Goal: Task Accomplishment & Management: Manage account settings

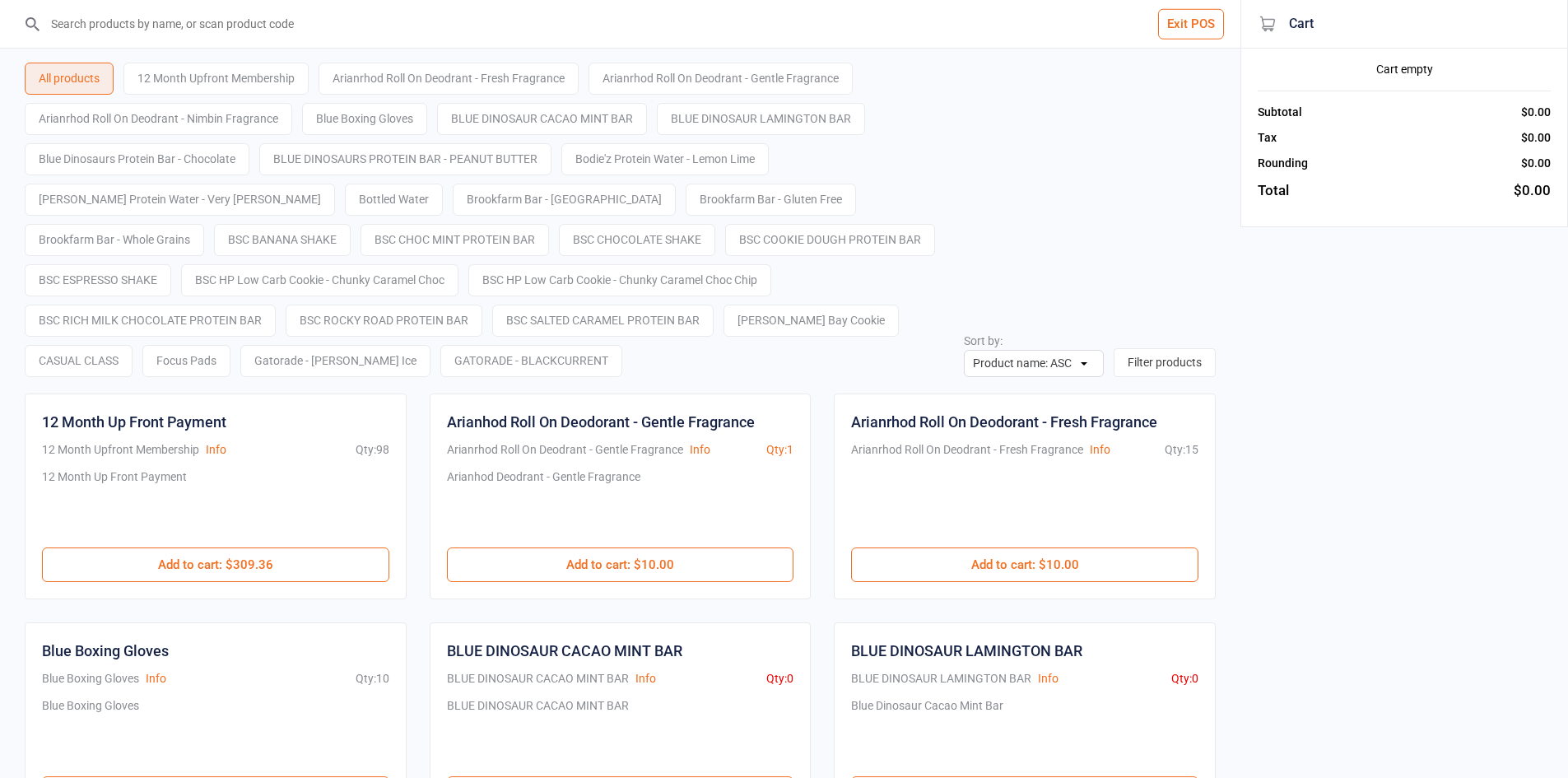
click at [1215, 23] on button "Exit POS" at bounding box center [1191, 24] width 66 height 30
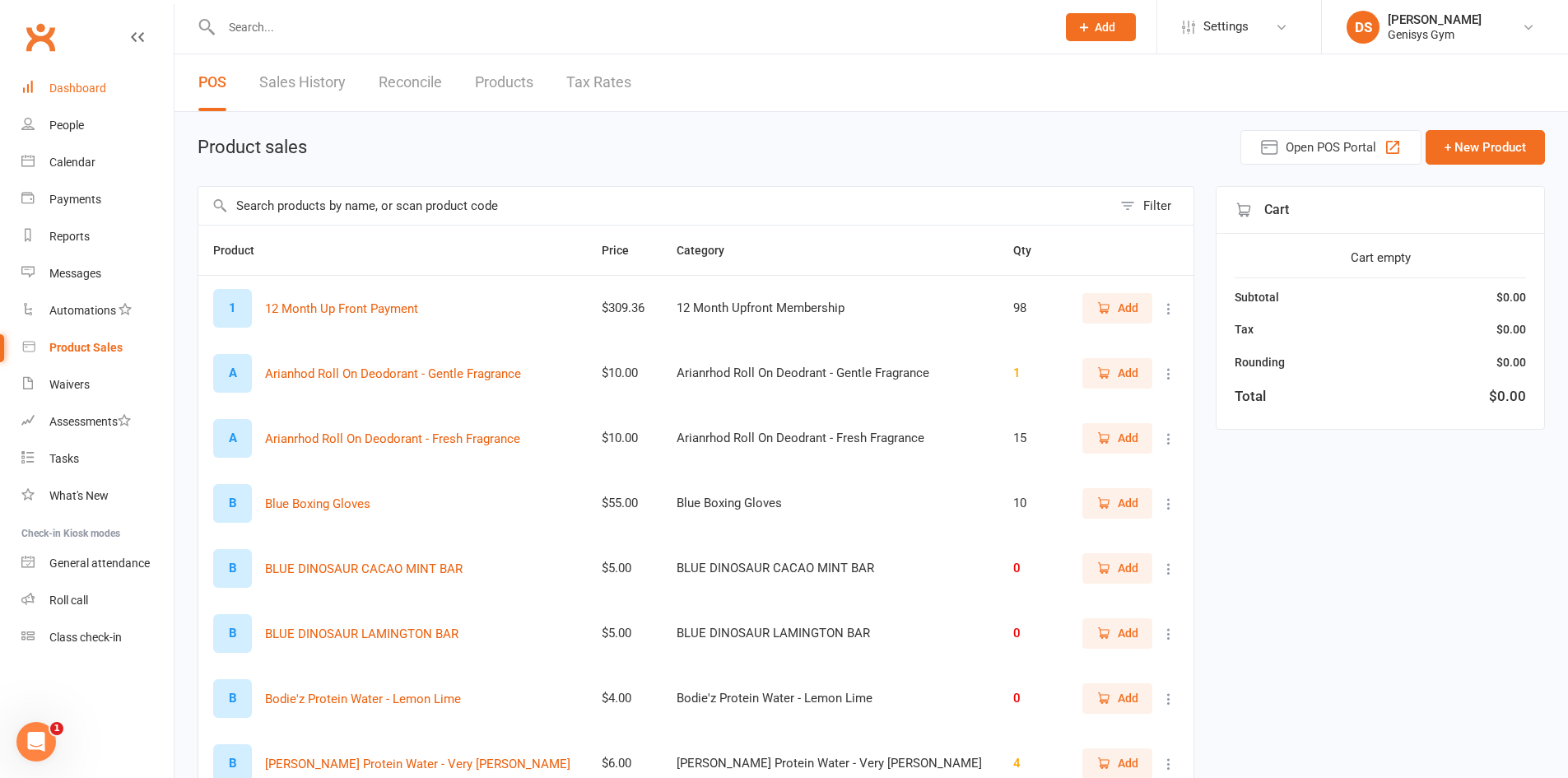
click at [104, 80] on link "Dashboard" at bounding box center [98, 88] width 152 height 37
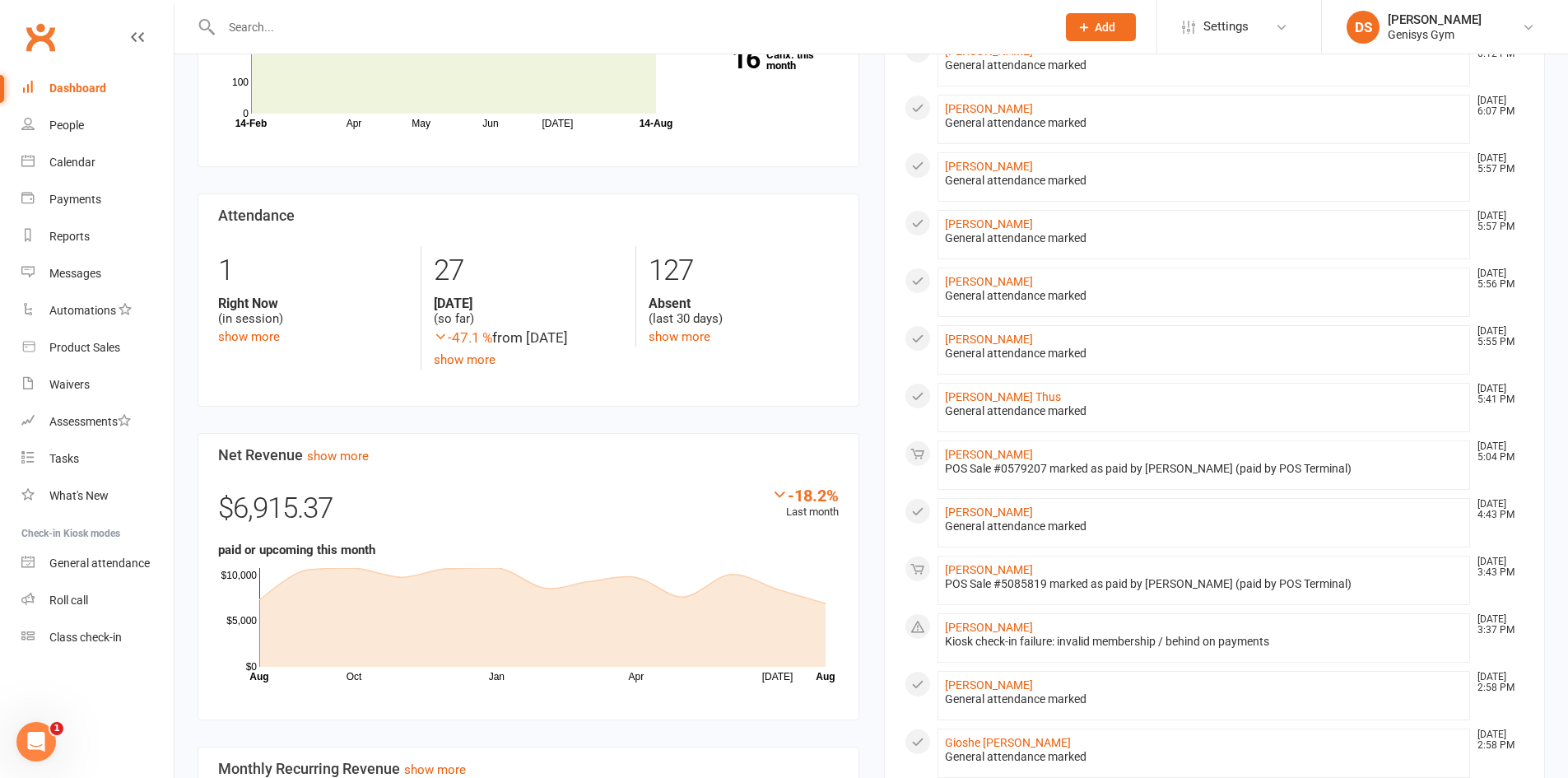
scroll to position [247, 0]
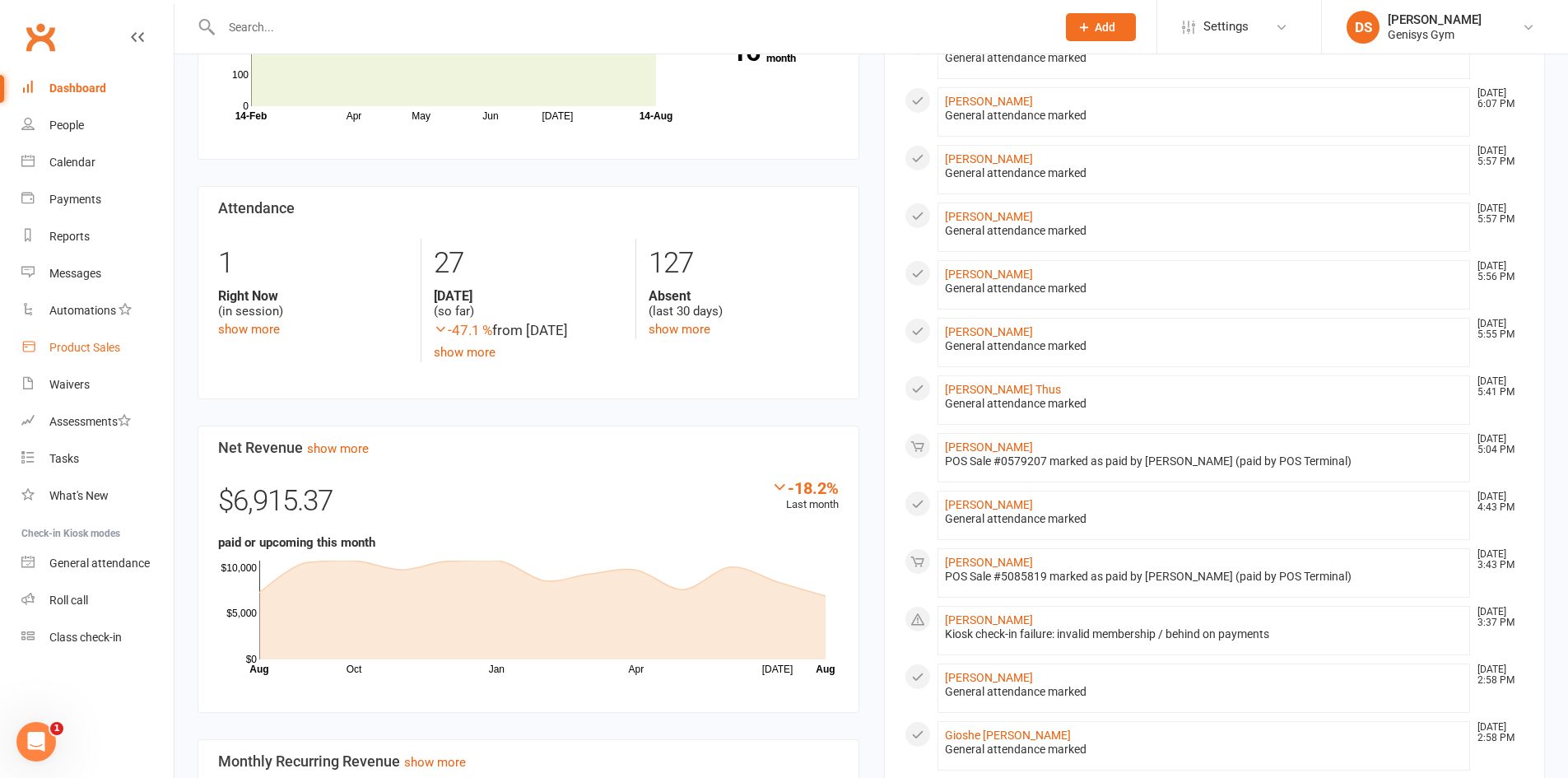
click at [70, 343] on div "Product Sales" at bounding box center [85, 347] width 70 height 13
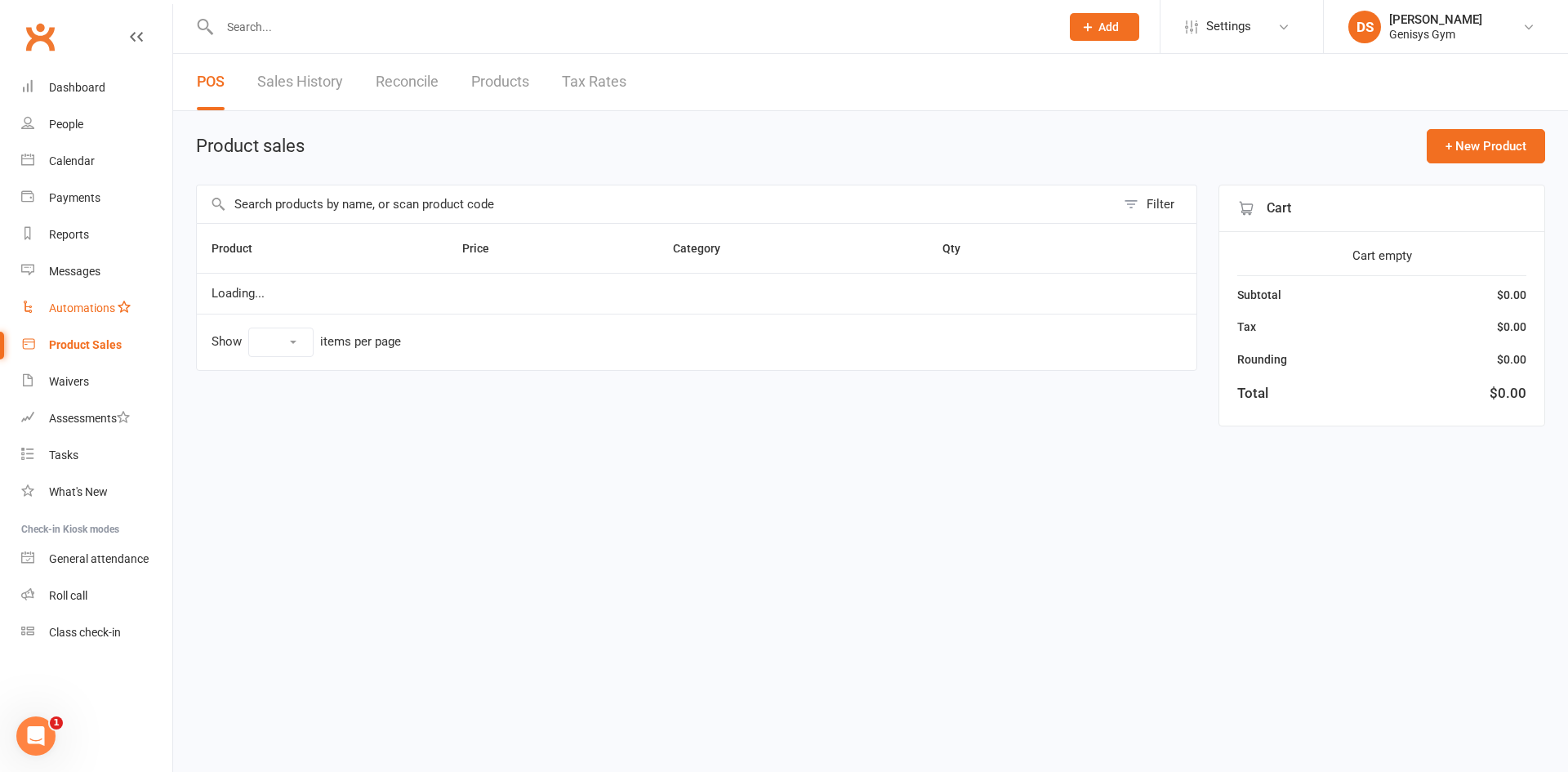
select select "10"
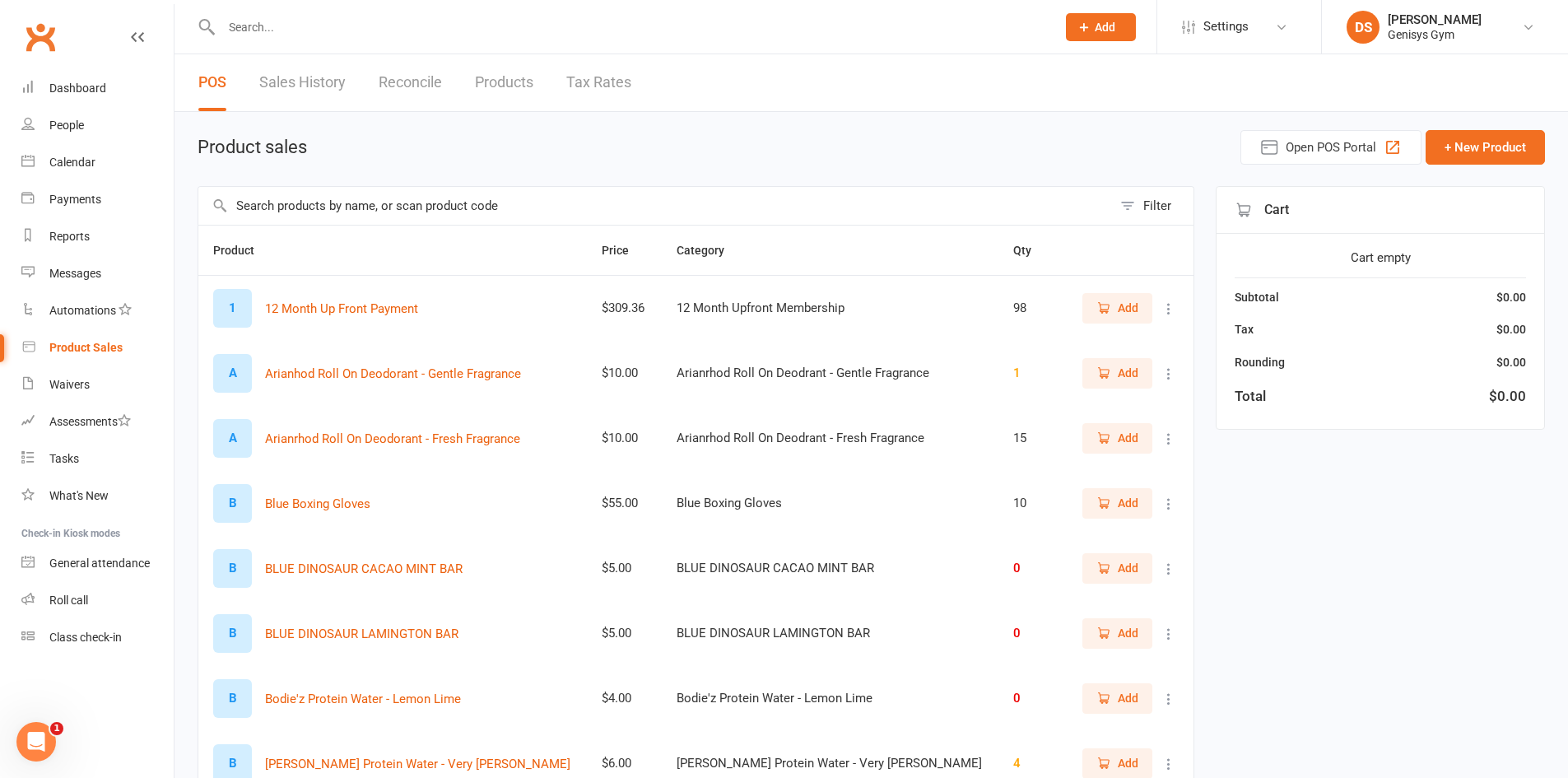
click at [270, 95] on link "Sales History" at bounding box center [302, 83] width 86 height 57
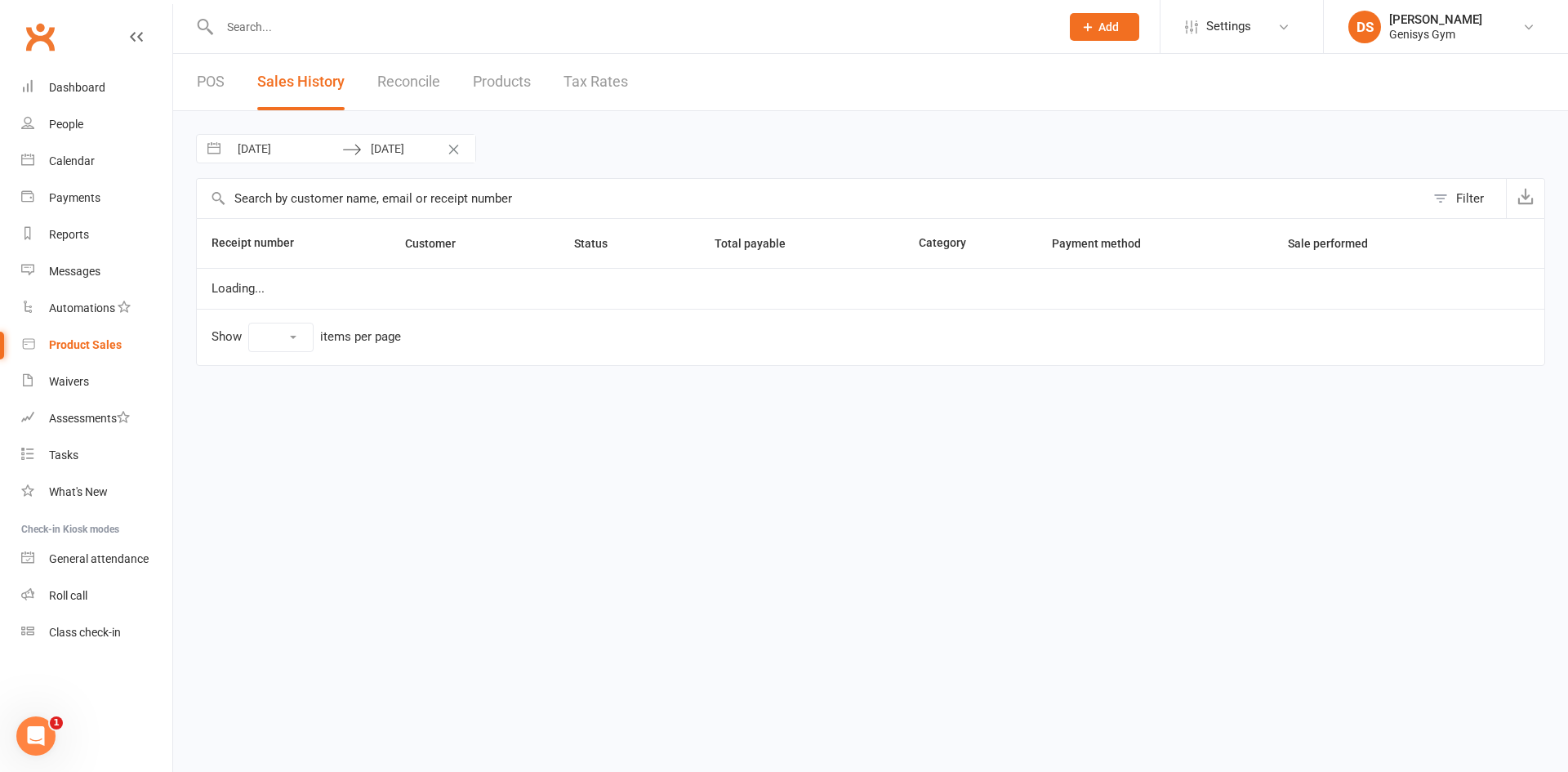
select select "25"
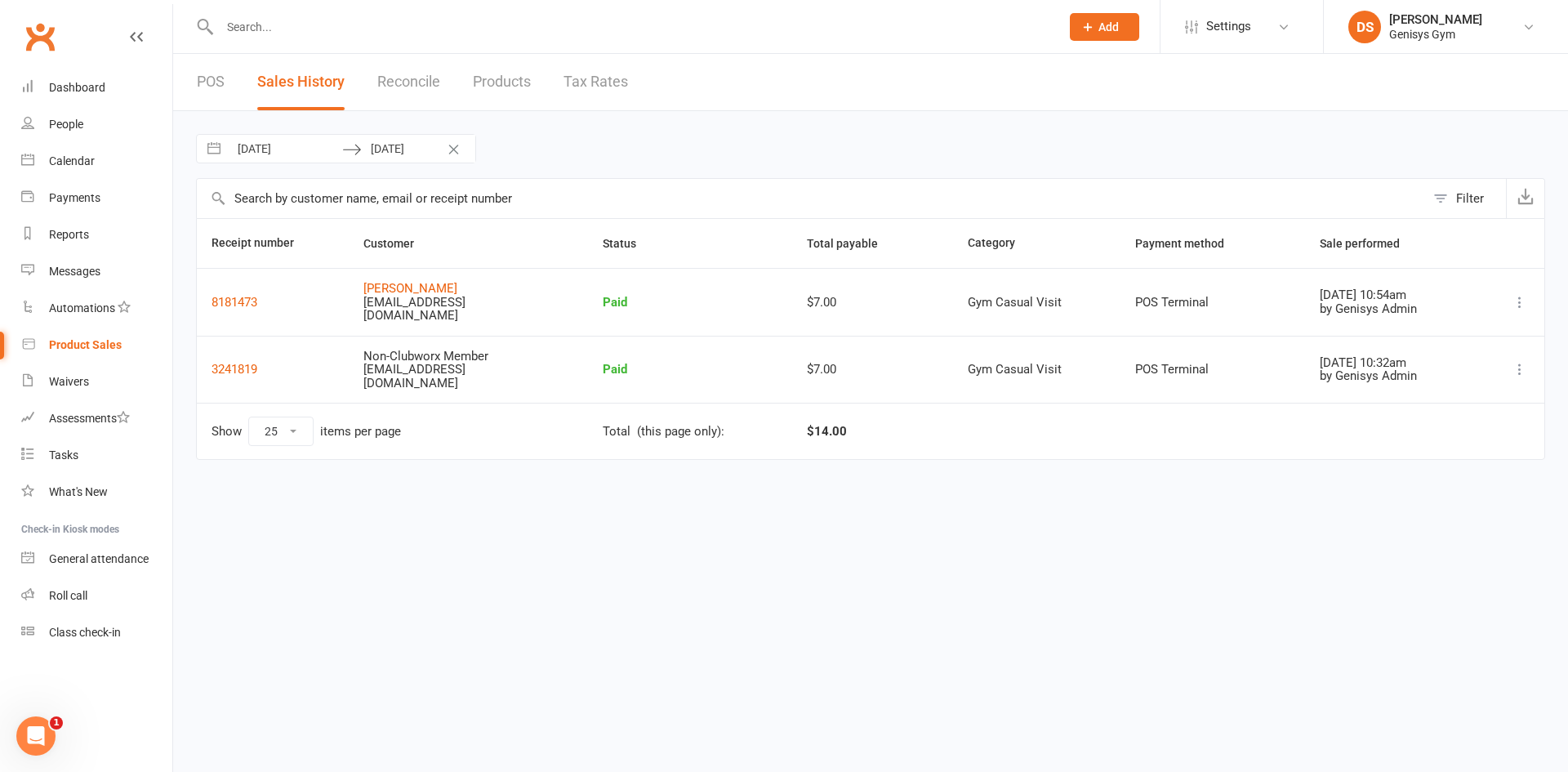
click at [271, 153] on input "[DATE]" at bounding box center [286, 149] width 114 height 28
select select "6"
select select "2025"
select select "7"
select select "2025"
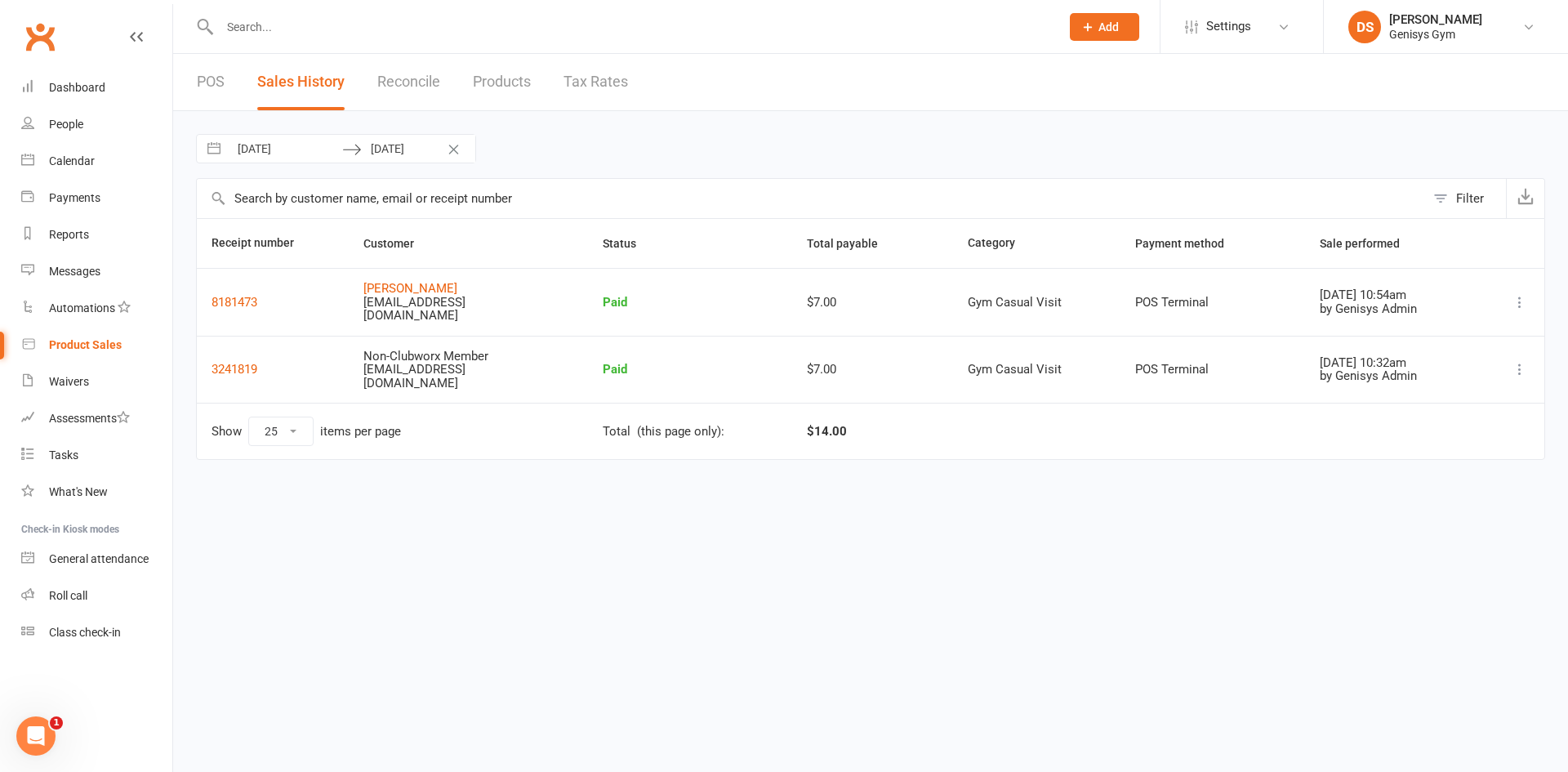
select select "8"
select select "2025"
select select "9"
select select "2025"
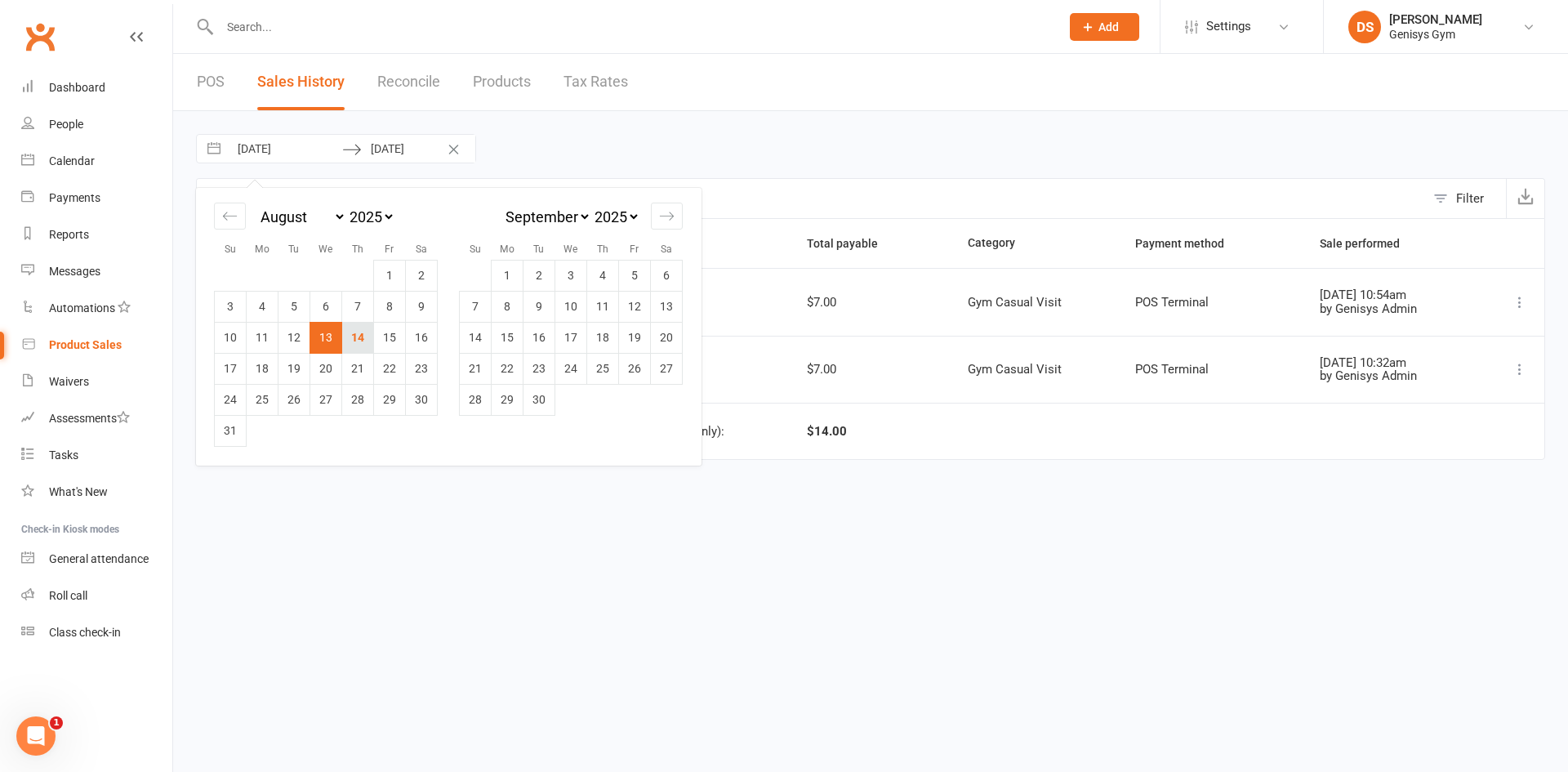
click at [368, 334] on td "14" at bounding box center [358, 336] width 32 height 31
type input "[DATE]"
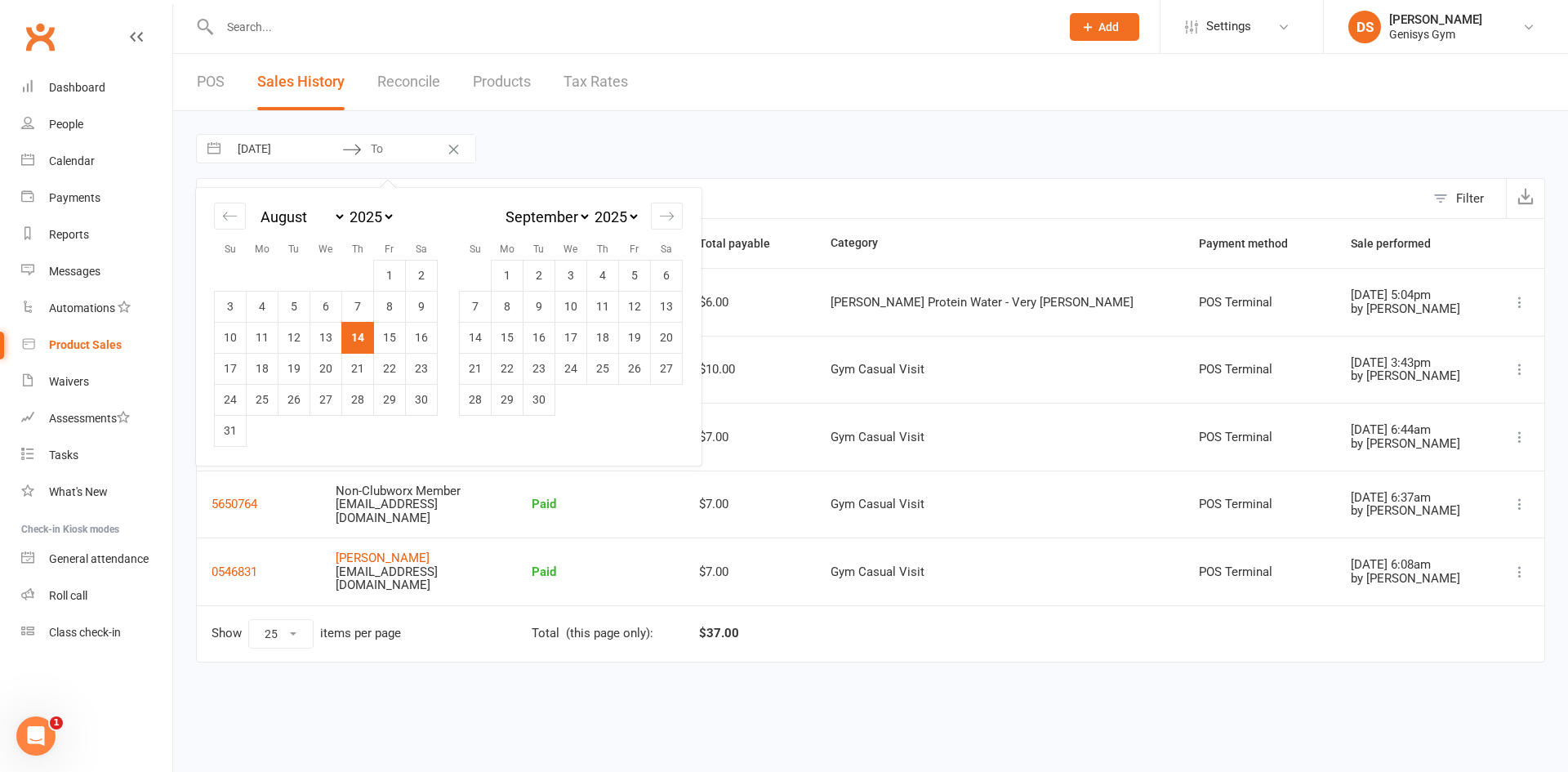
click at [370, 342] on td "14" at bounding box center [358, 336] width 32 height 31
type input "[DATE]"
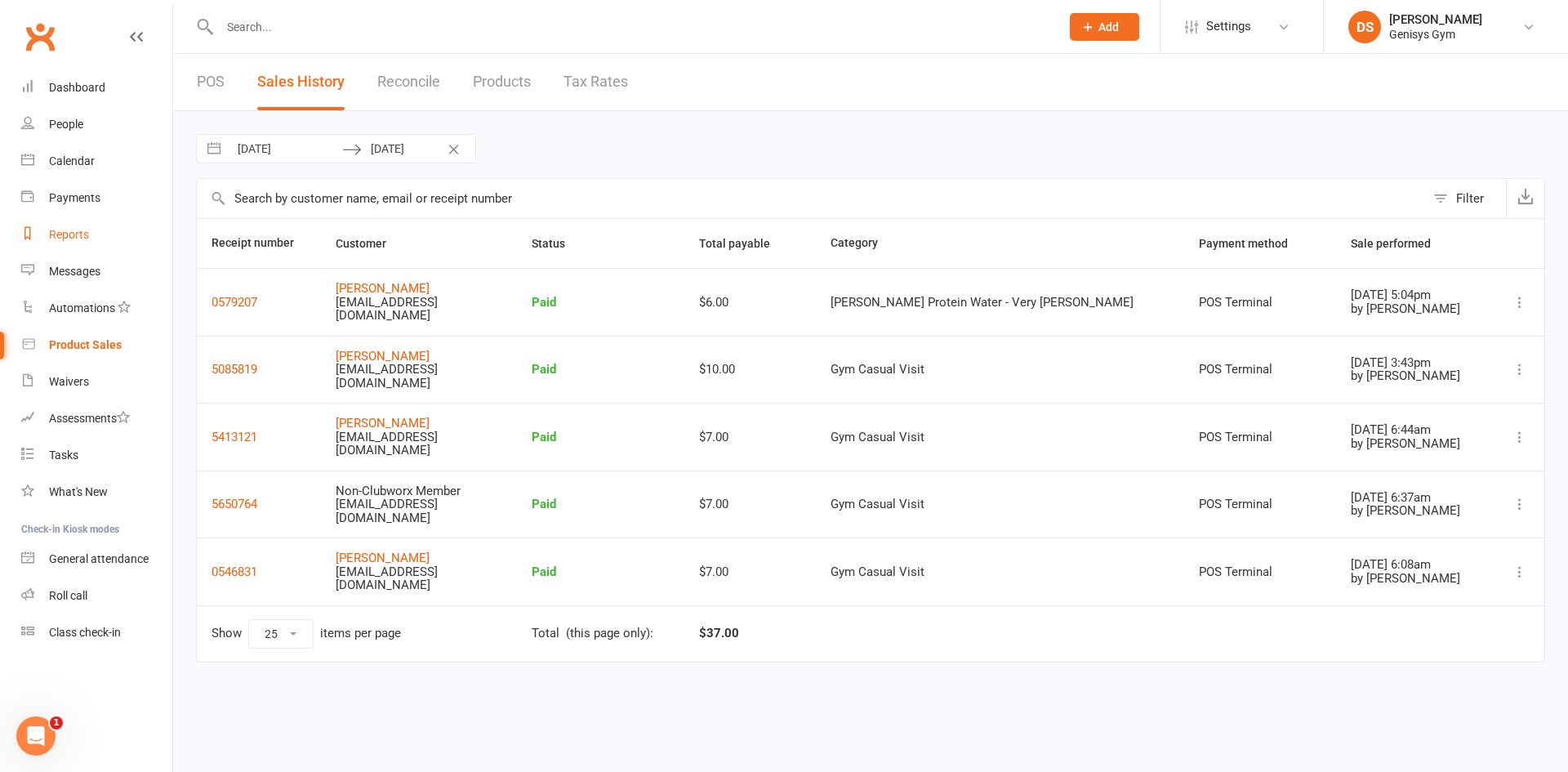
click at [83, 242] on link "Reports" at bounding box center [97, 234] width 151 height 36
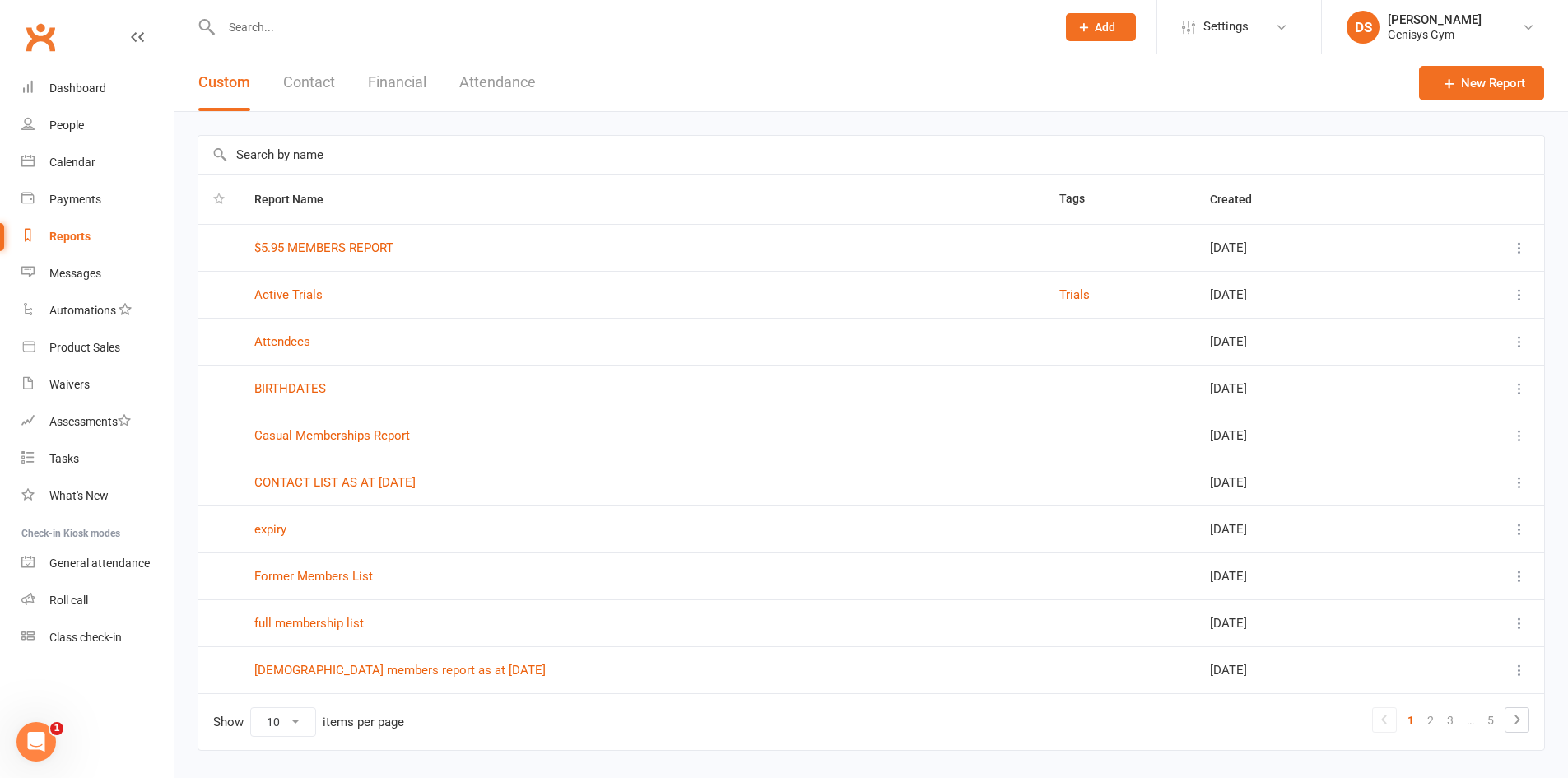
click at [392, 70] on button "Financial" at bounding box center [397, 83] width 58 height 57
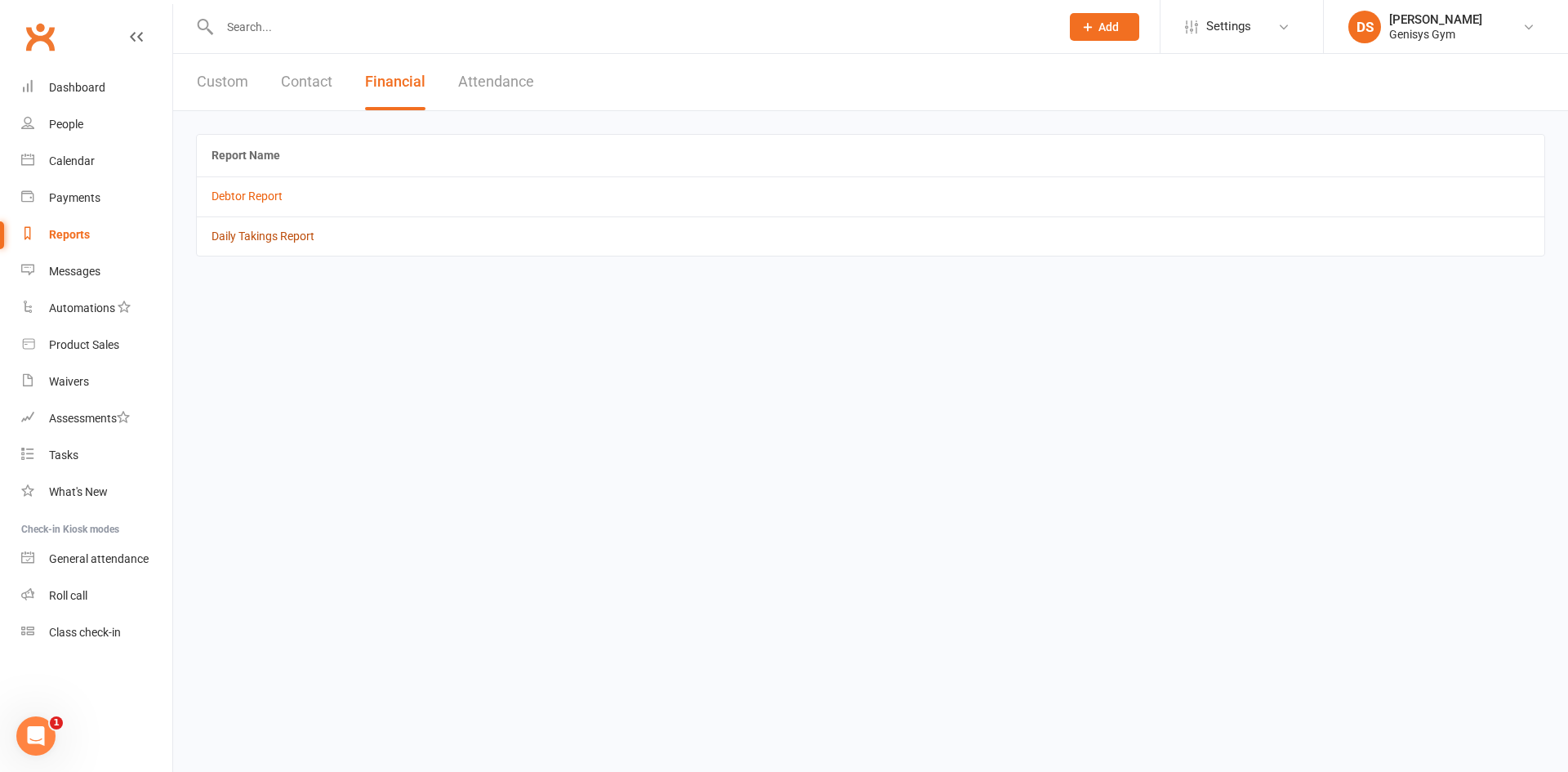
click at [250, 235] on link "Daily Takings Report" at bounding box center [263, 236] width 102 height 13
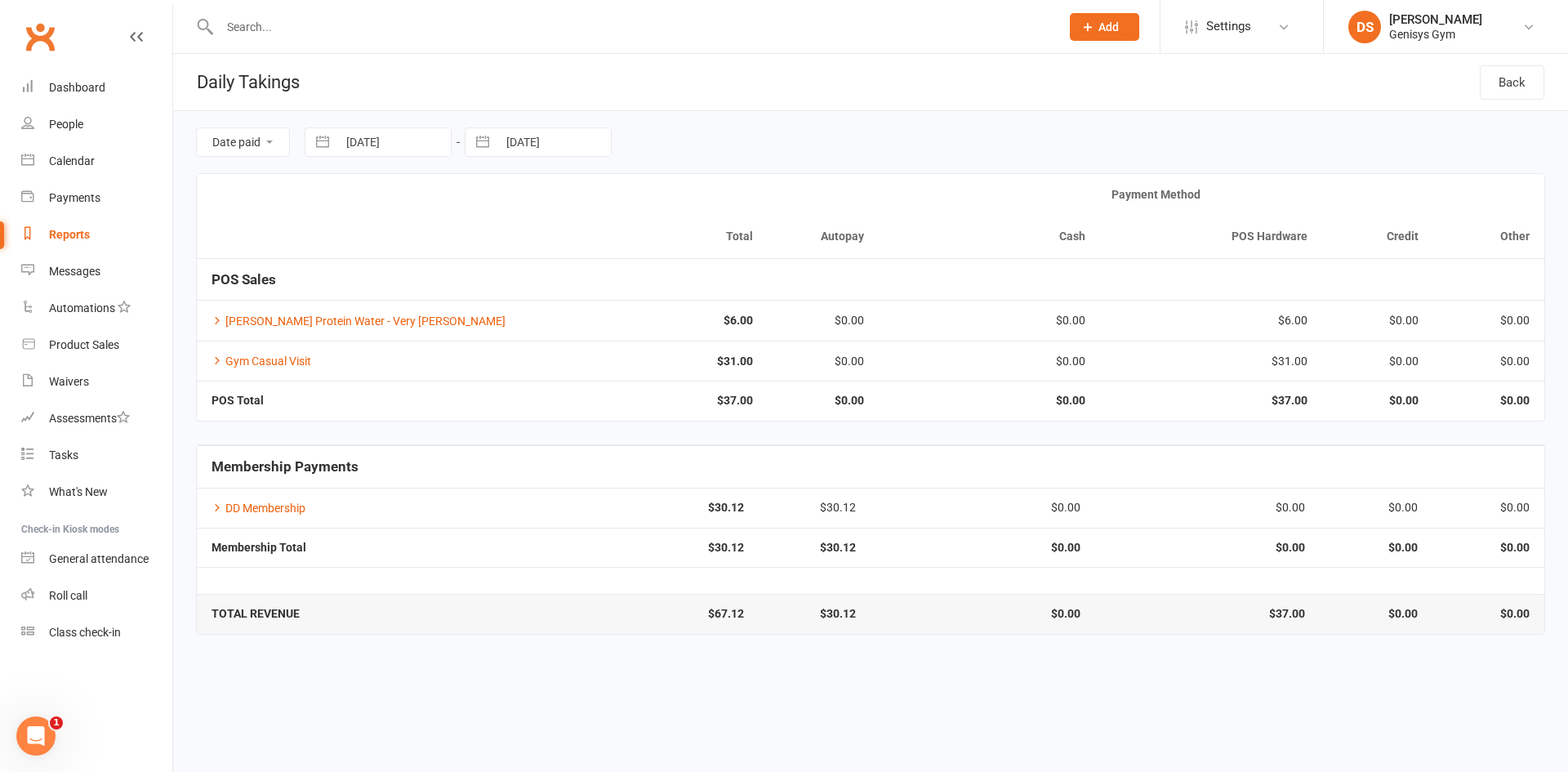
select select "6"
select select "2025"
select select "7"
select select "2025"
select select "8"
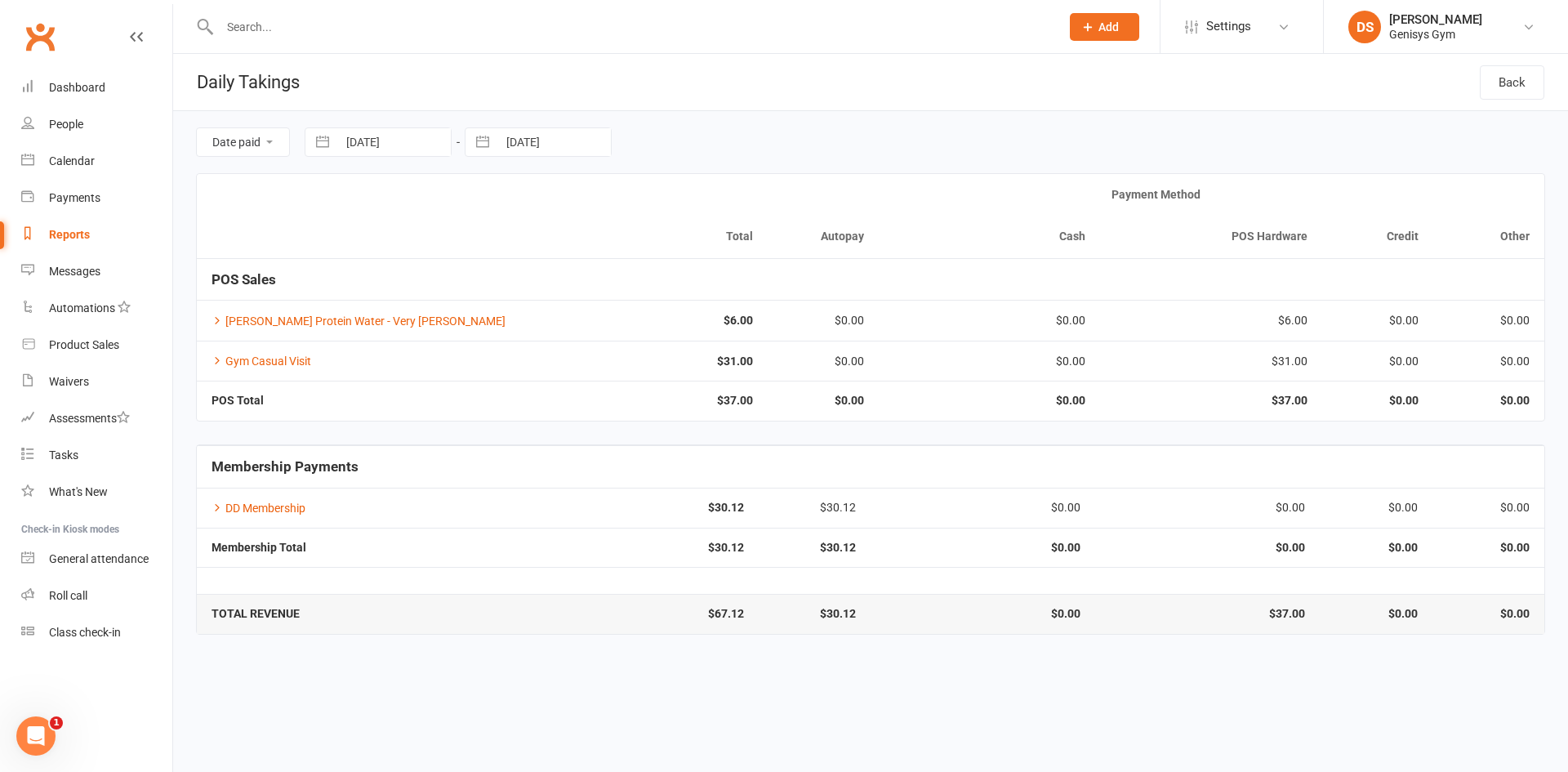
select select "2025"
click at [372, 151] on input "[DATE]" at bounding box center [394, 142] width 114 height 28
click at [745, 159] on div "Date paid Due date [DATE] Navigate forward to interact with the calendar and se…" at bounding box center [870, 142] width 1349 height 62
click at [85, 354] on link "Product Sales" at bounding box center [97, 345] width 151 height 36
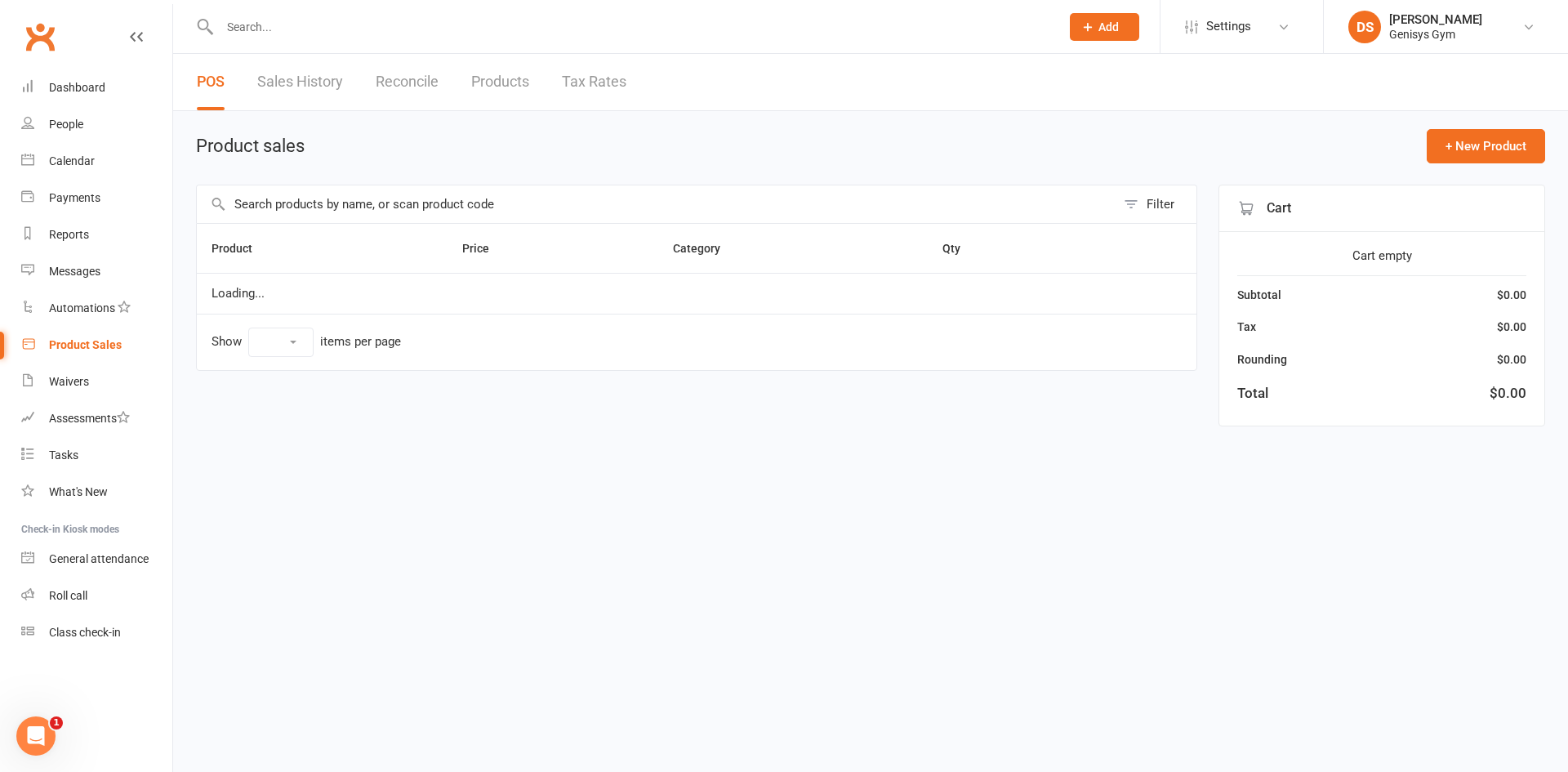
select select "10"
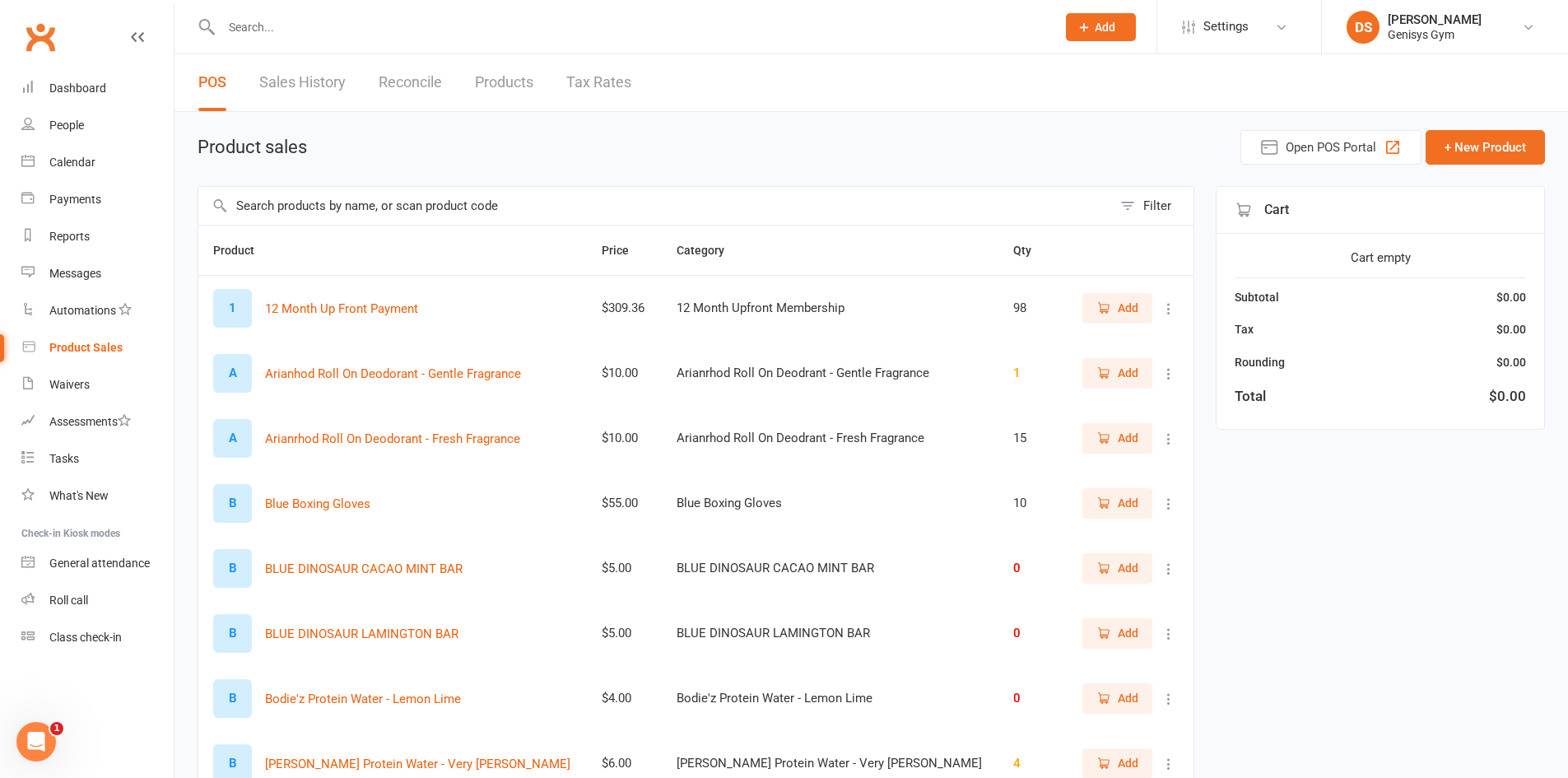
click at [298, 94] on link "Sales History" at bounding box center [302, 83] width 86 height 57
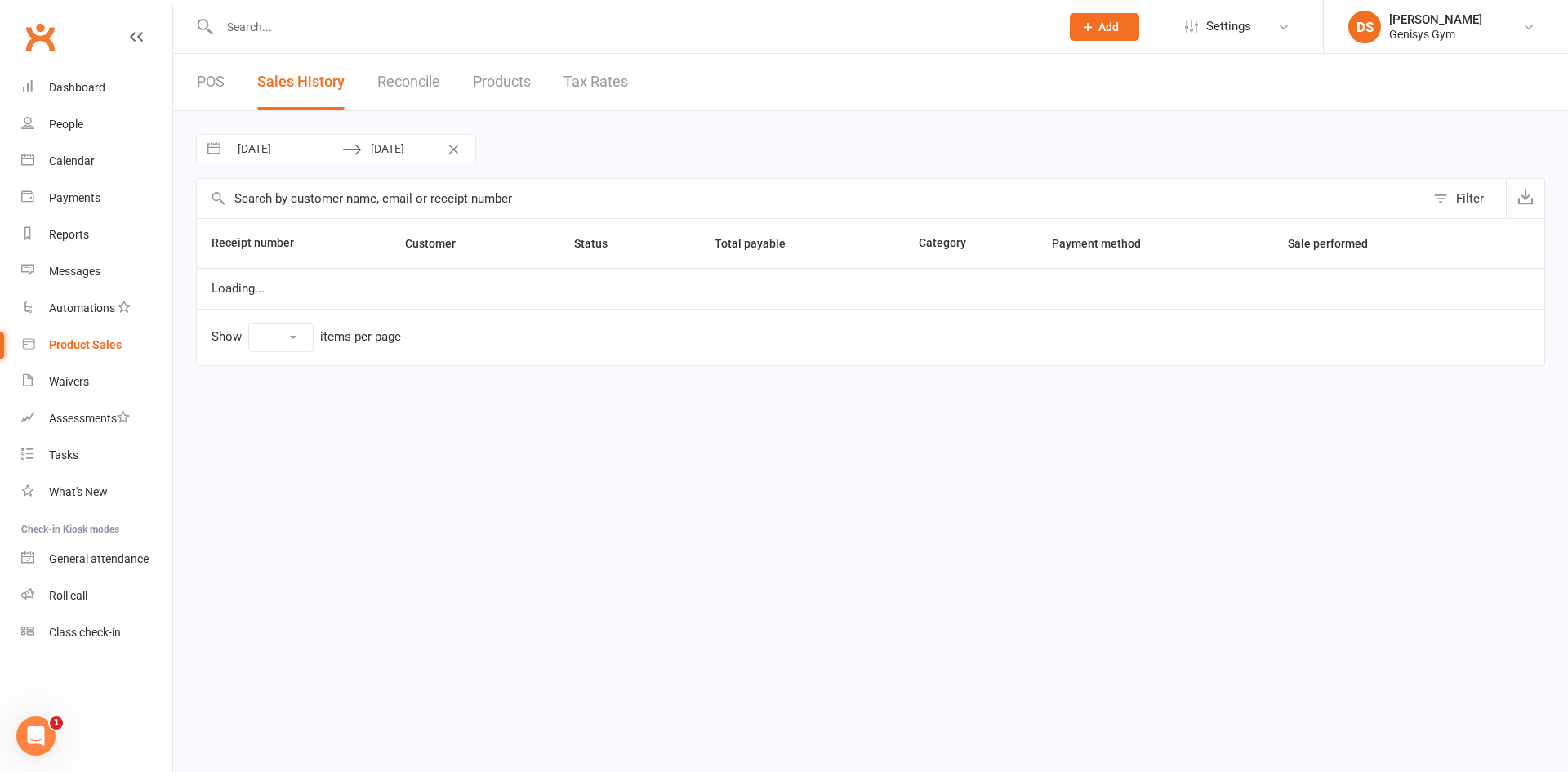
select select "25"
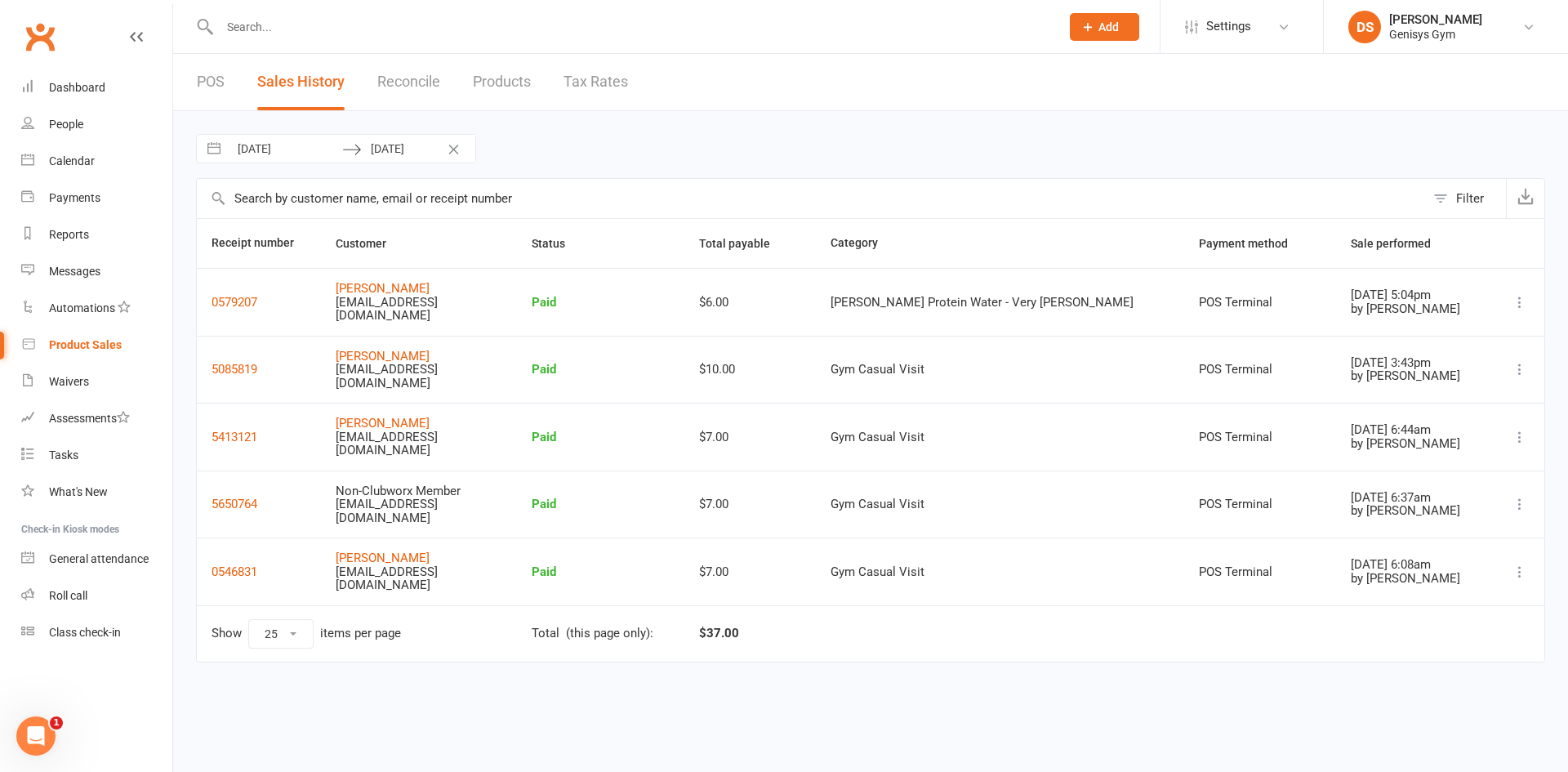
select select "6"
select select "2025"
select select "7"
select select "2025"
select select "8"
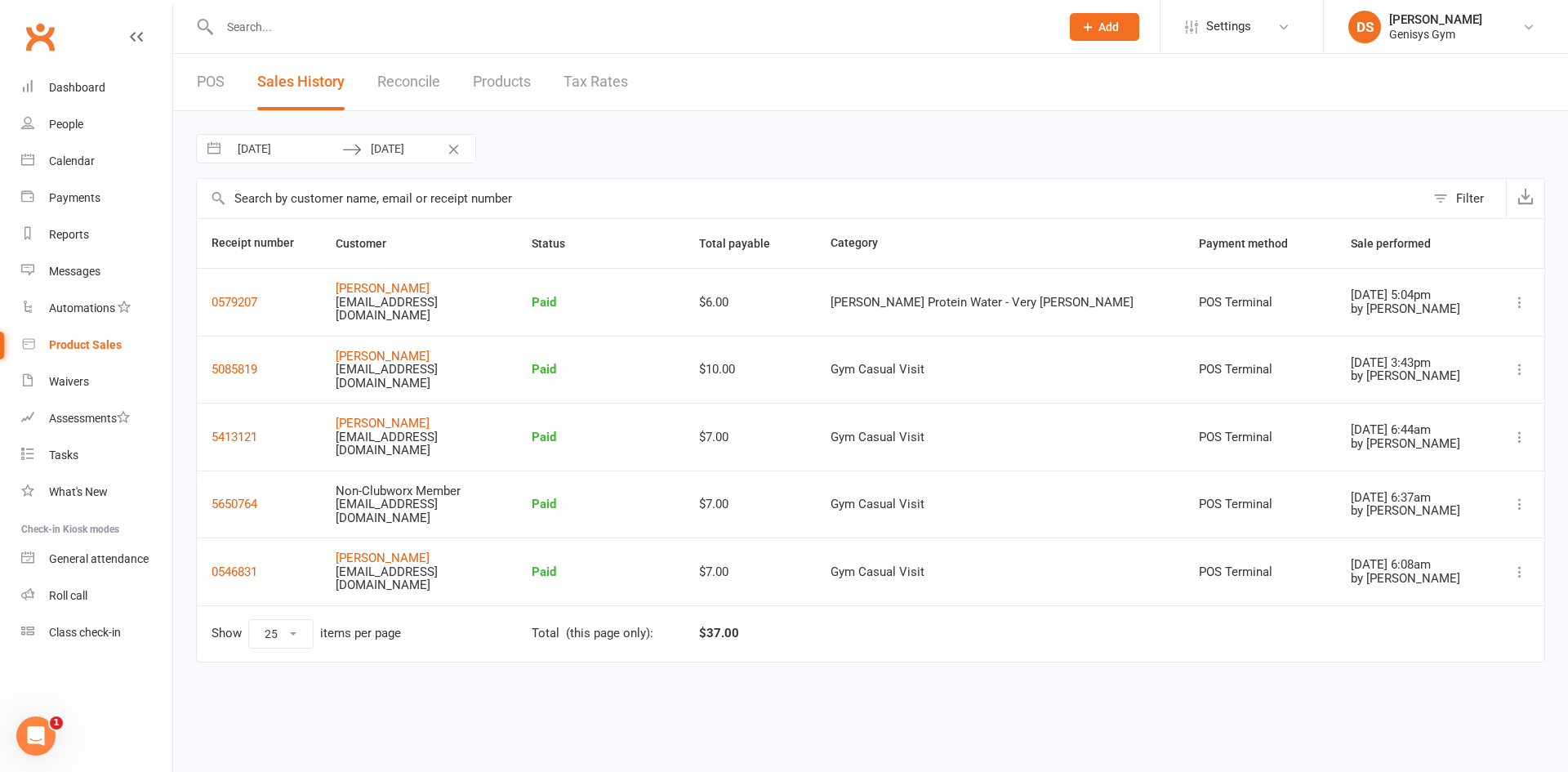
select select "2025"
select select "9"
select select "2025"
click at [277, 143] on input "[DATE]" at bounding box center [286, 149] width 114 height 28
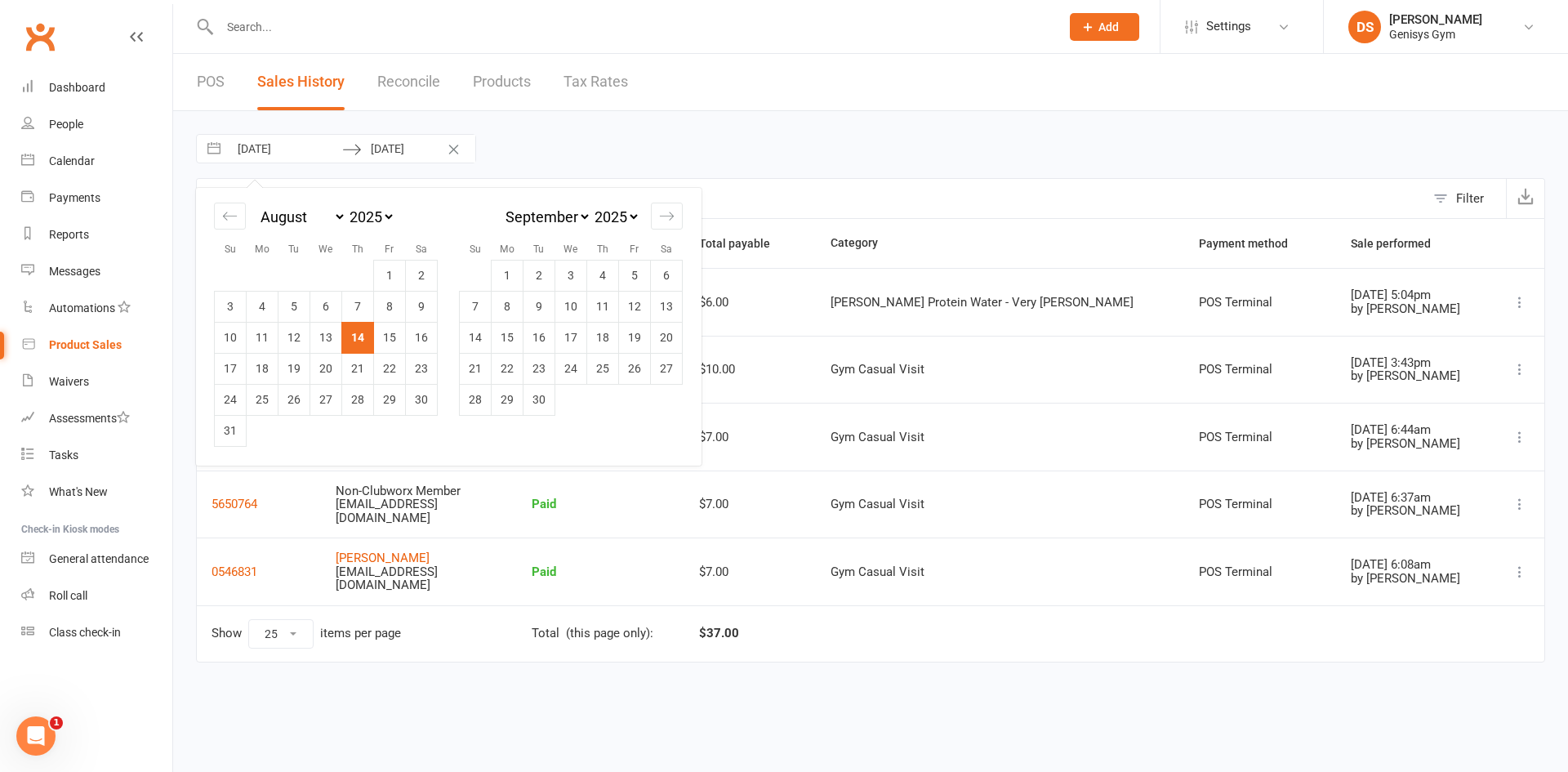
click at [362, 337] on td "14" at bounding box center [358, 336] width 32 height 31
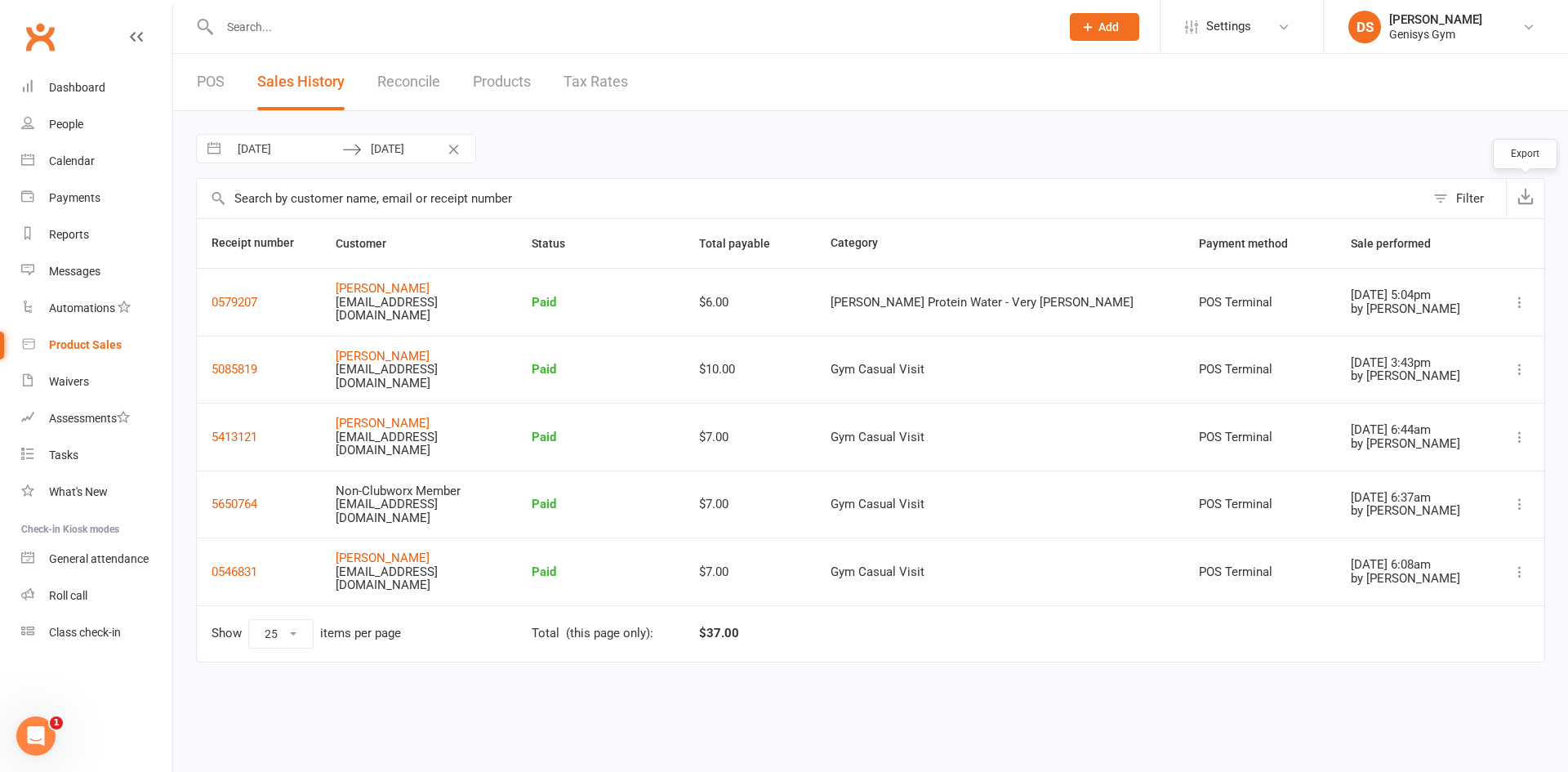
click at [1511, 196] on button "button" at bounding box center [1524, 198] width 38 height 39
click at [377, 22] on input "text" at bounding box center [631, 27] width 833 height 23
click at [69, 350] on div "Product Sales" at bounding box center [86, 345] width 73 height 13
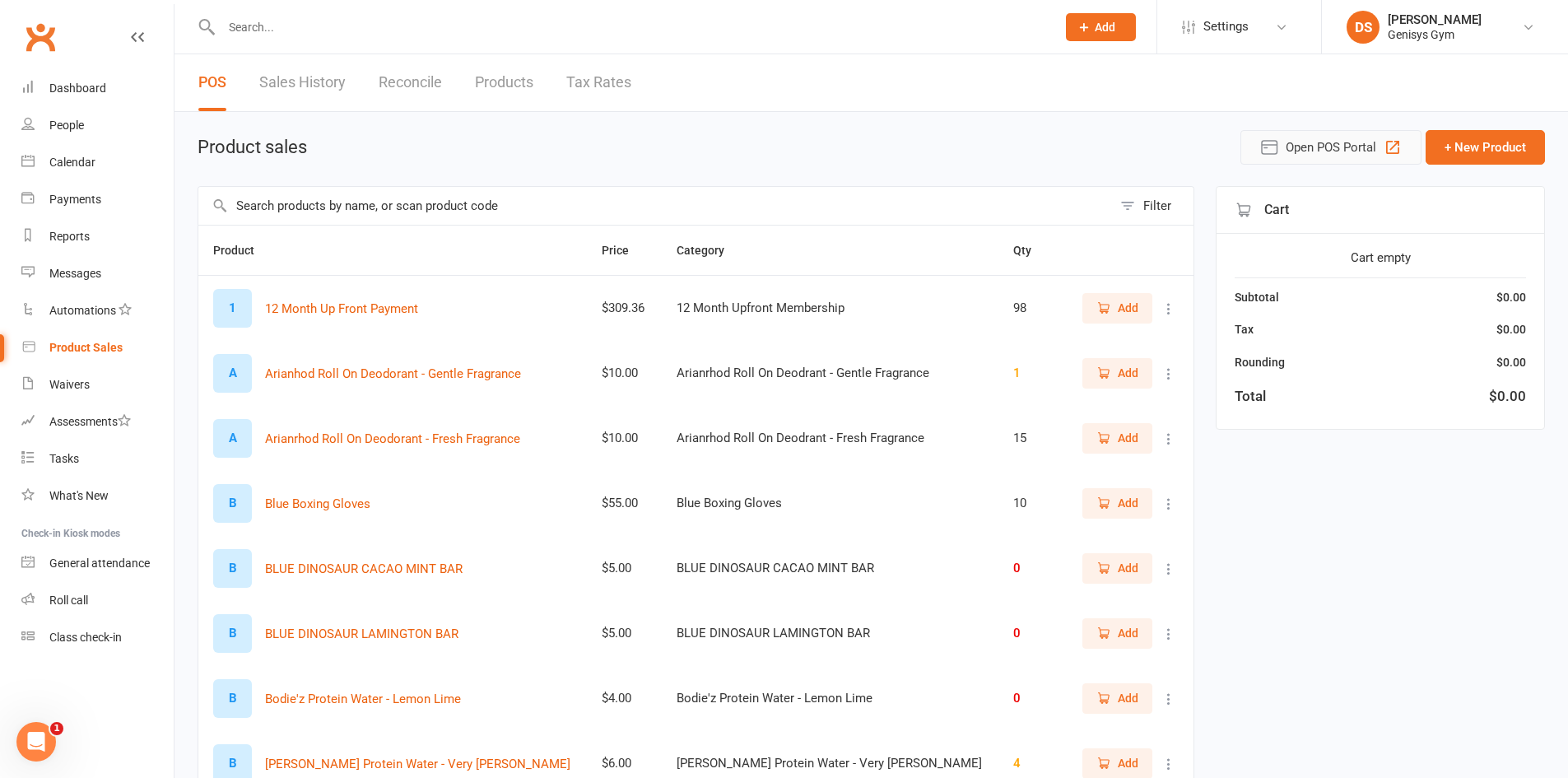
click at [1339, 151] on span "Open POS Portal" at bounding box center [1331, 146] width 90 height 20
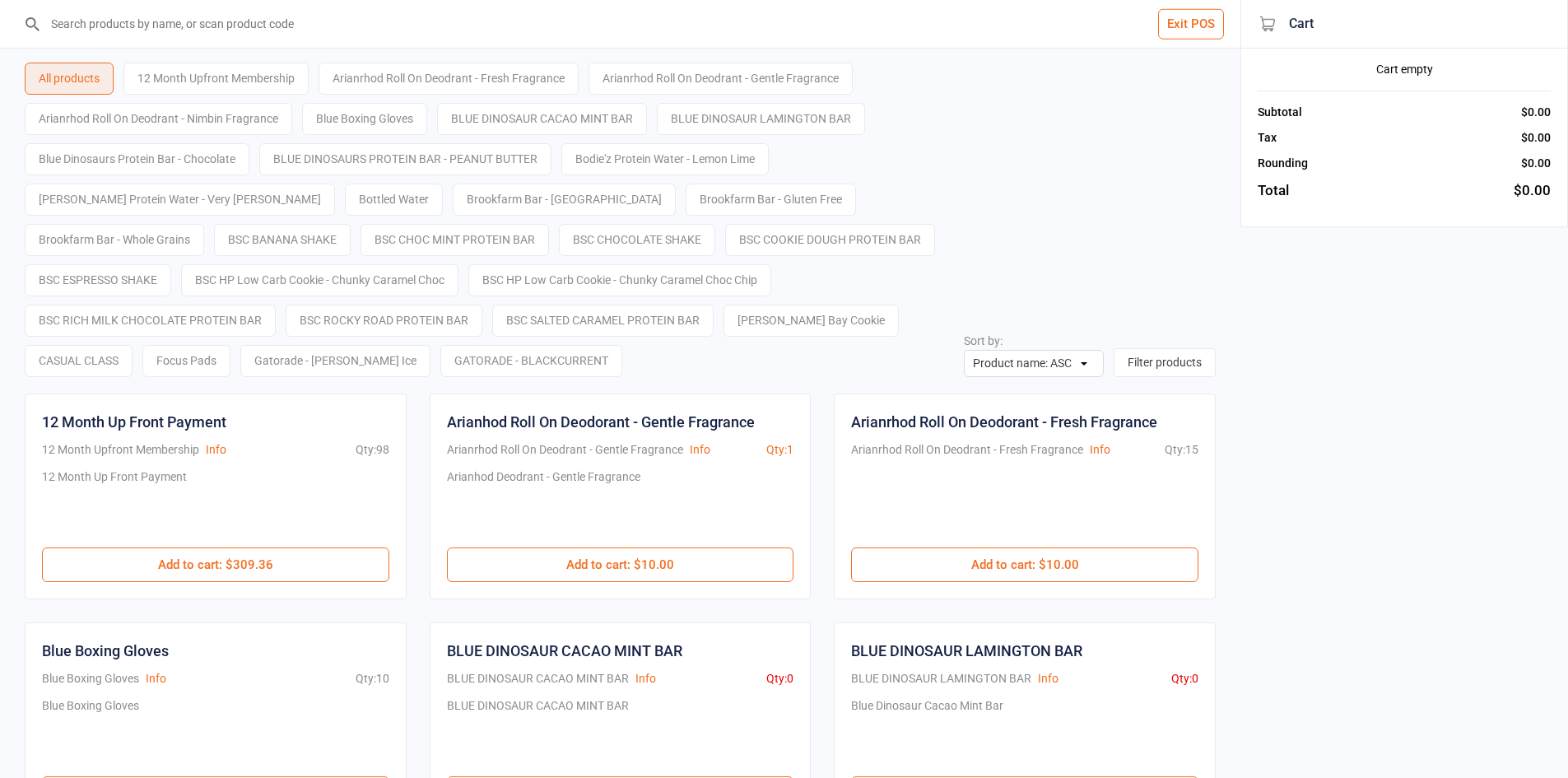
click at [429, 38] on input "search" at bounding box center [630, 23] width 1175 height 48
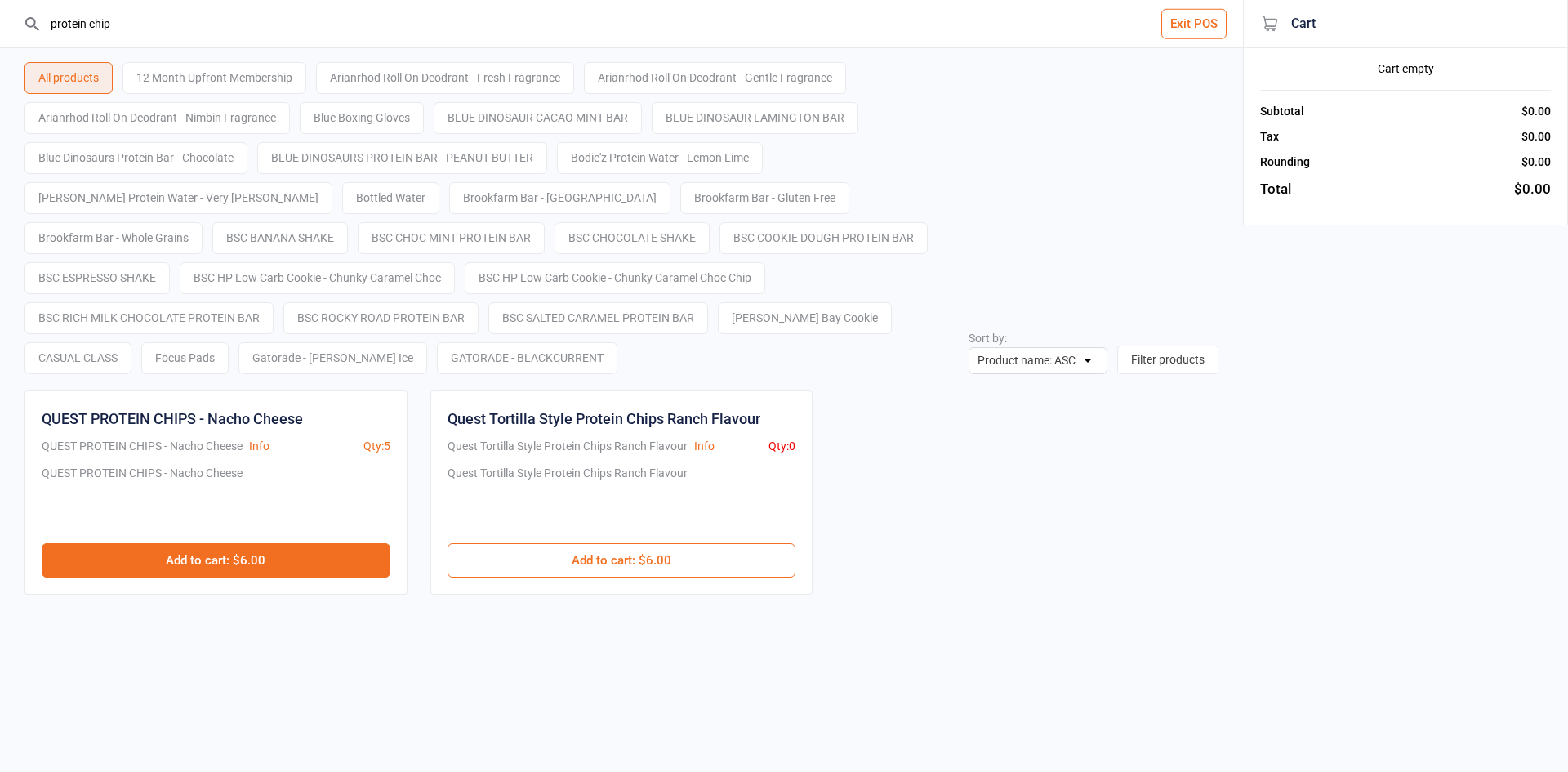
type input "protein chip"
click at [304, 548] on button "Add to cart : $6.00" at bounding box center [216, 560] width 348 height 34
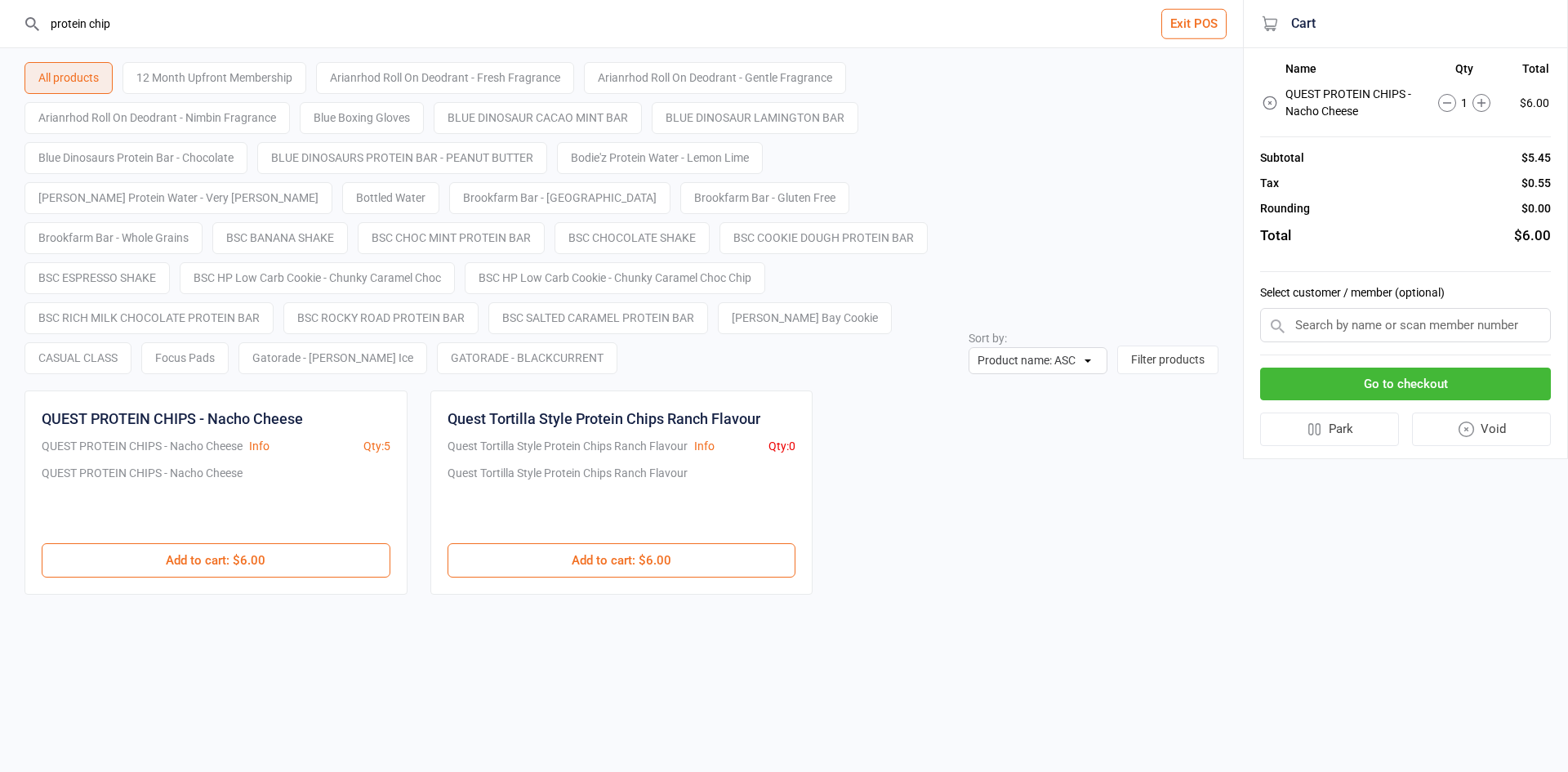
click at [1422, 336] on input "text" at bounding box center [1405, 325] width 291 height 34
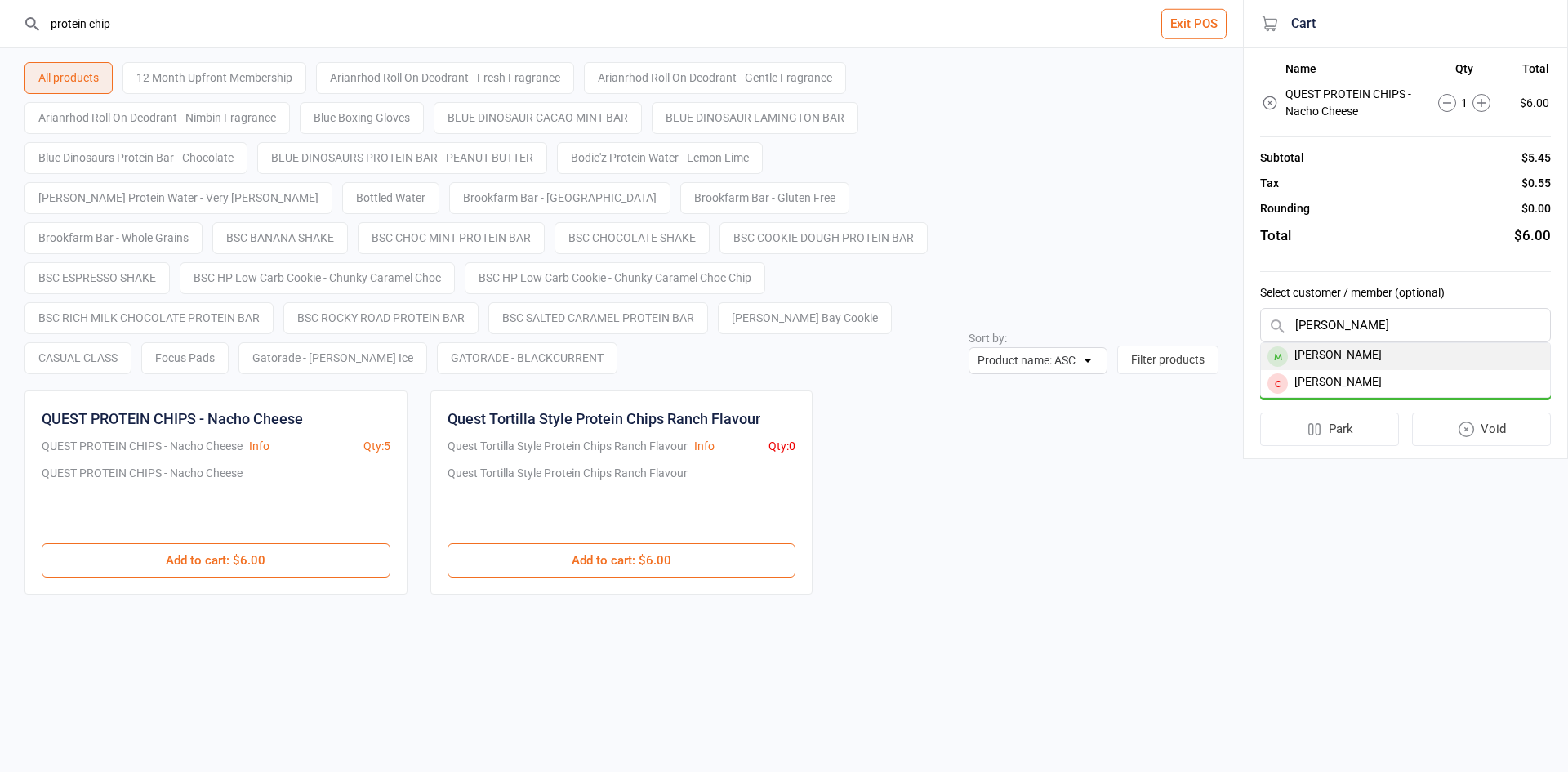
type input "manesh"
click at [1343, 359] on div "[PERSON_NAME]" at bounding box center [1405, 356] width 289 height 27
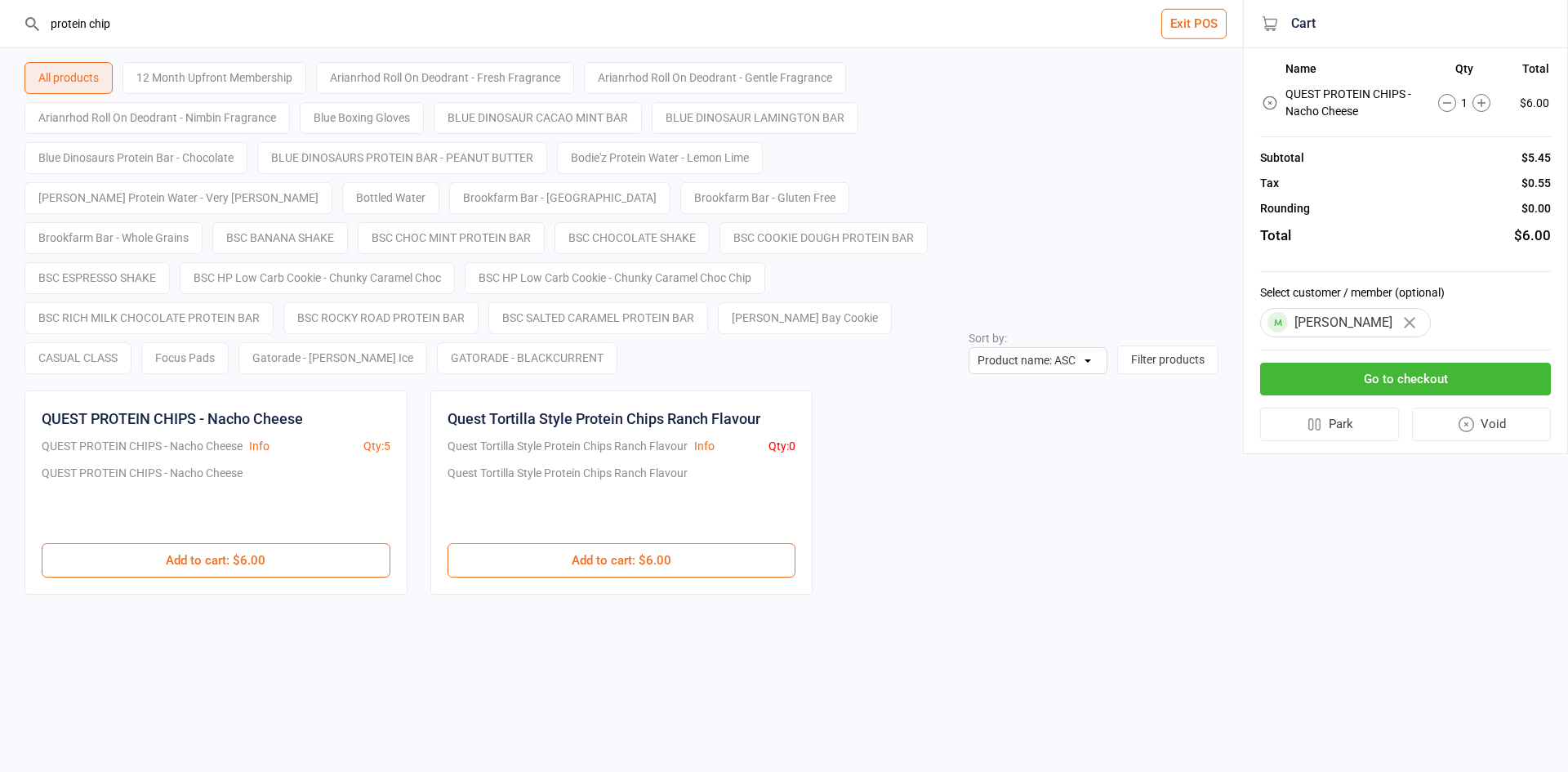
click at [1364, 375] on button "Go to checkout" at bounding box center [1405, 379] width 291 height 34
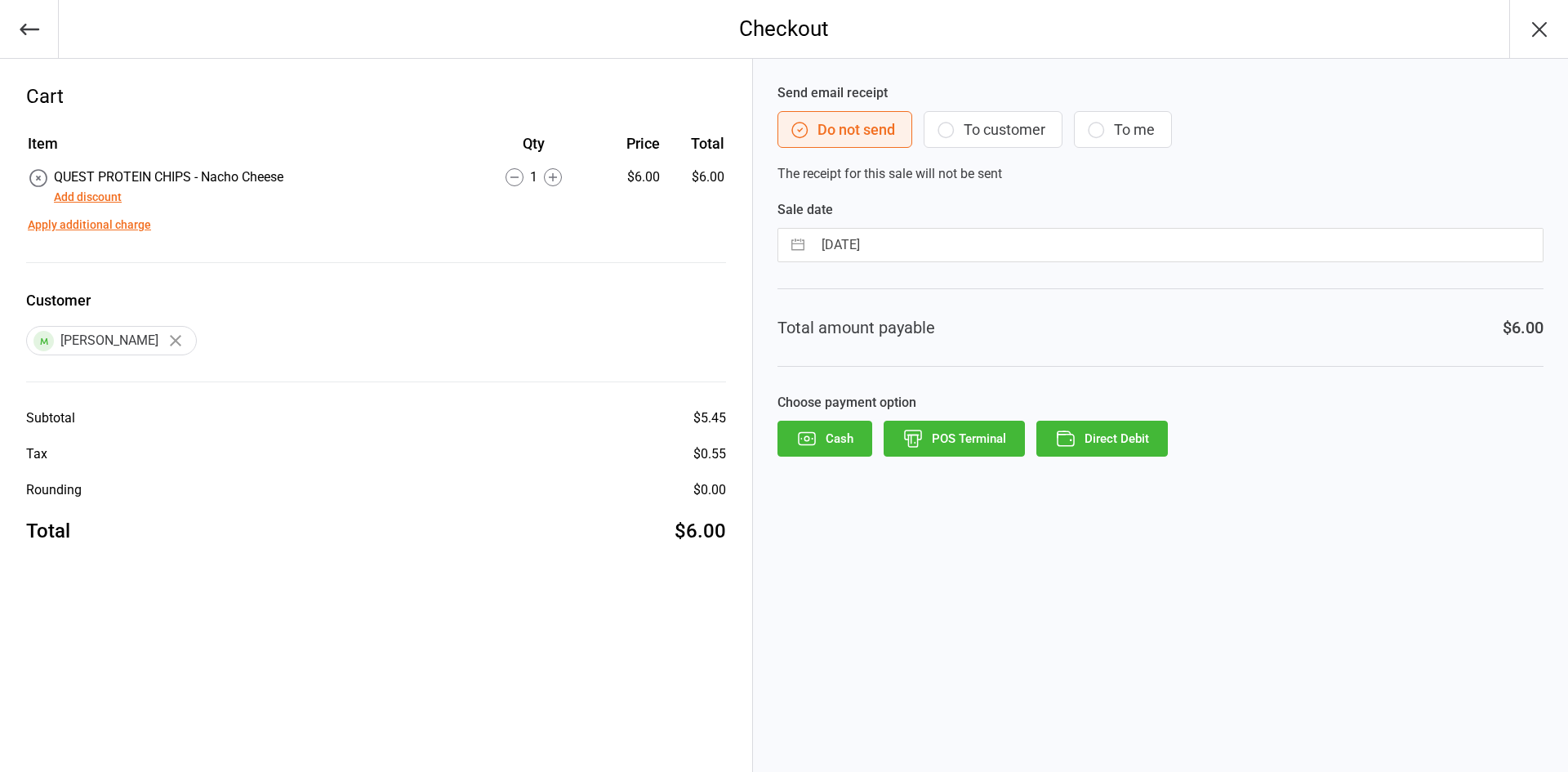
click at [922, 438] on icon "button" at bounding box center [912, 438] width 21 height 21
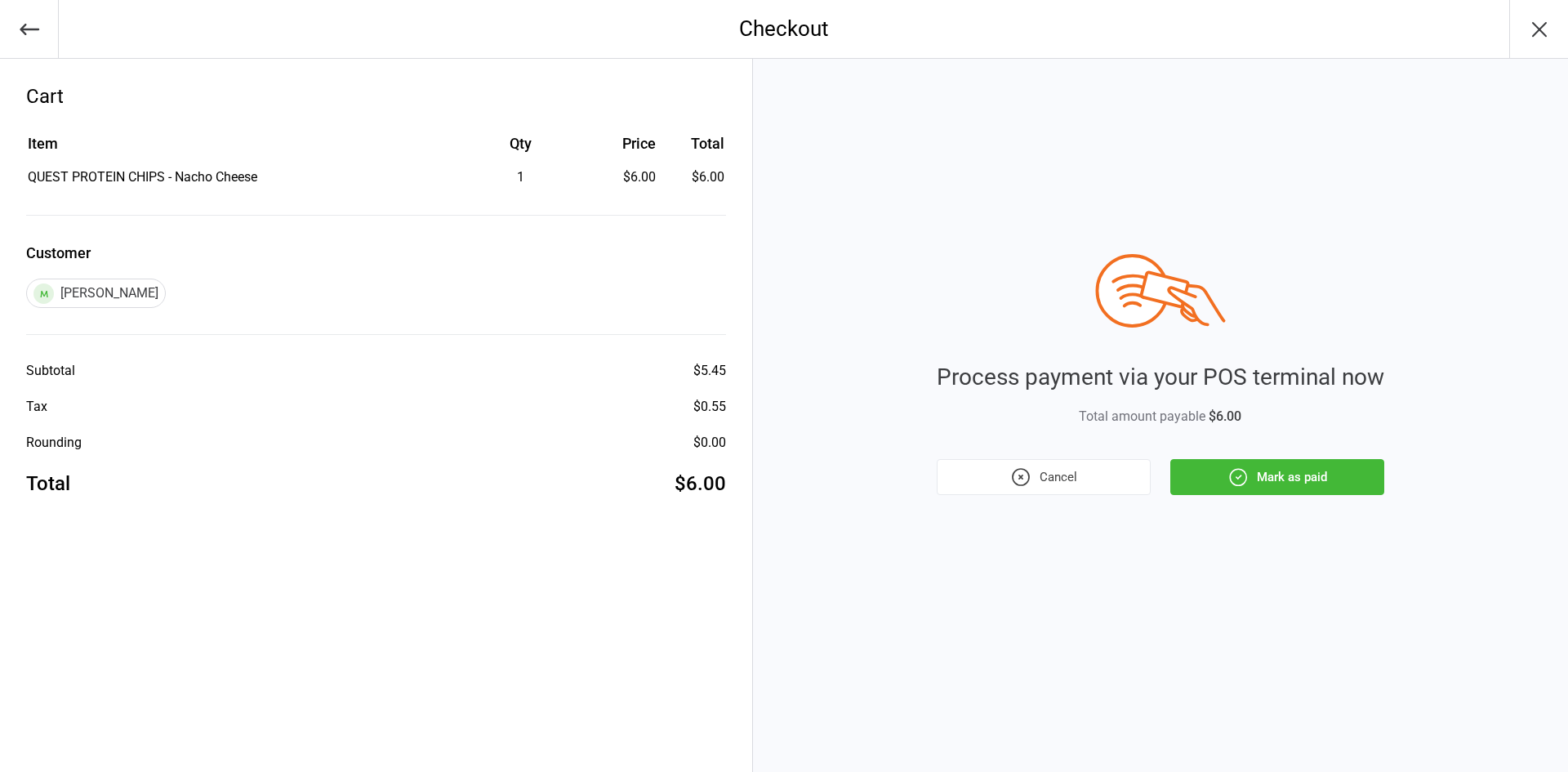
click at [1282, 481] on button "Mark as paid" at bounding box center [1277, 477] width 214 height 36
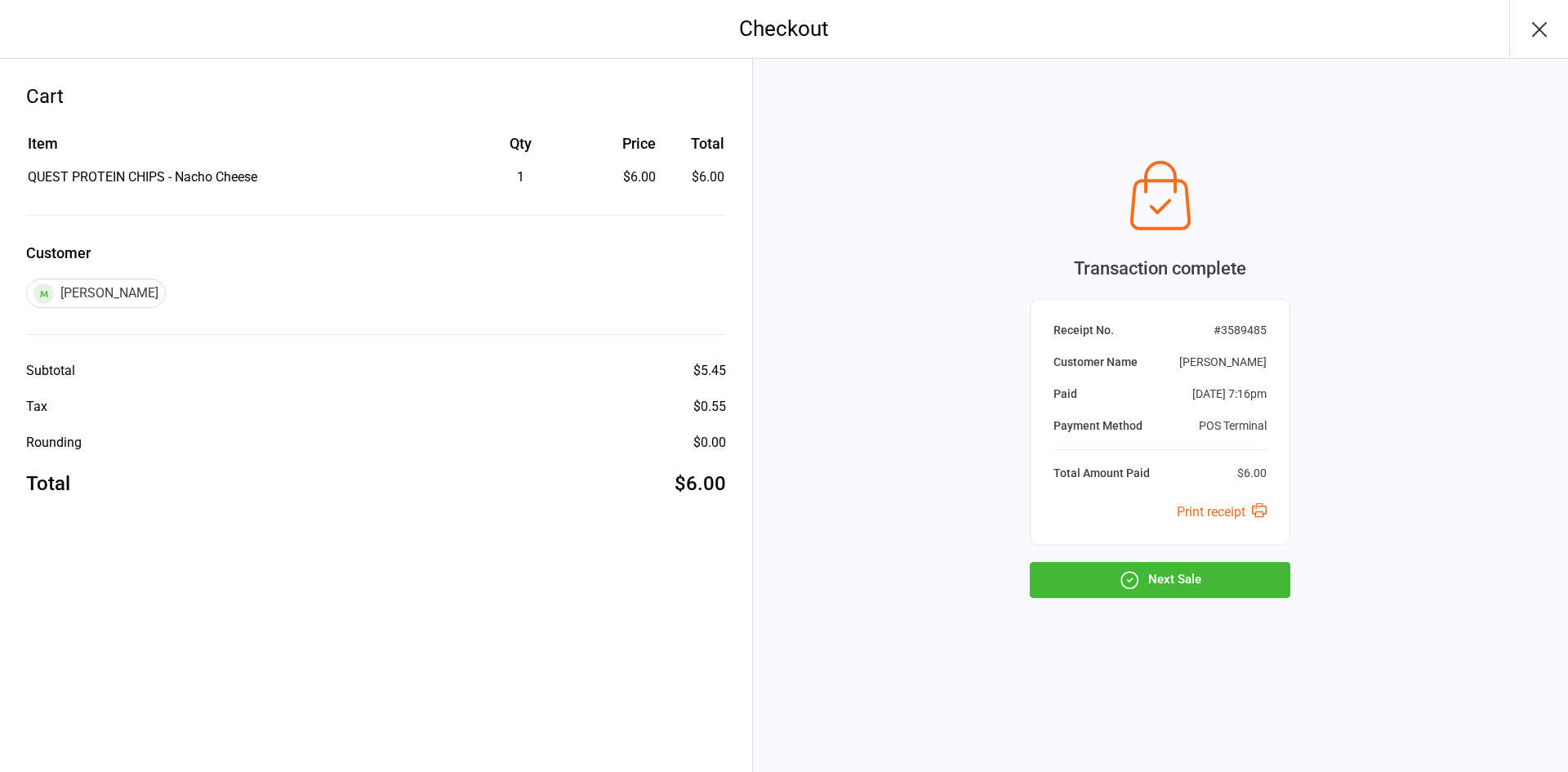
click at [1122, 580] on icon "button" at bounding box center [1130, 580] width 17 height 17
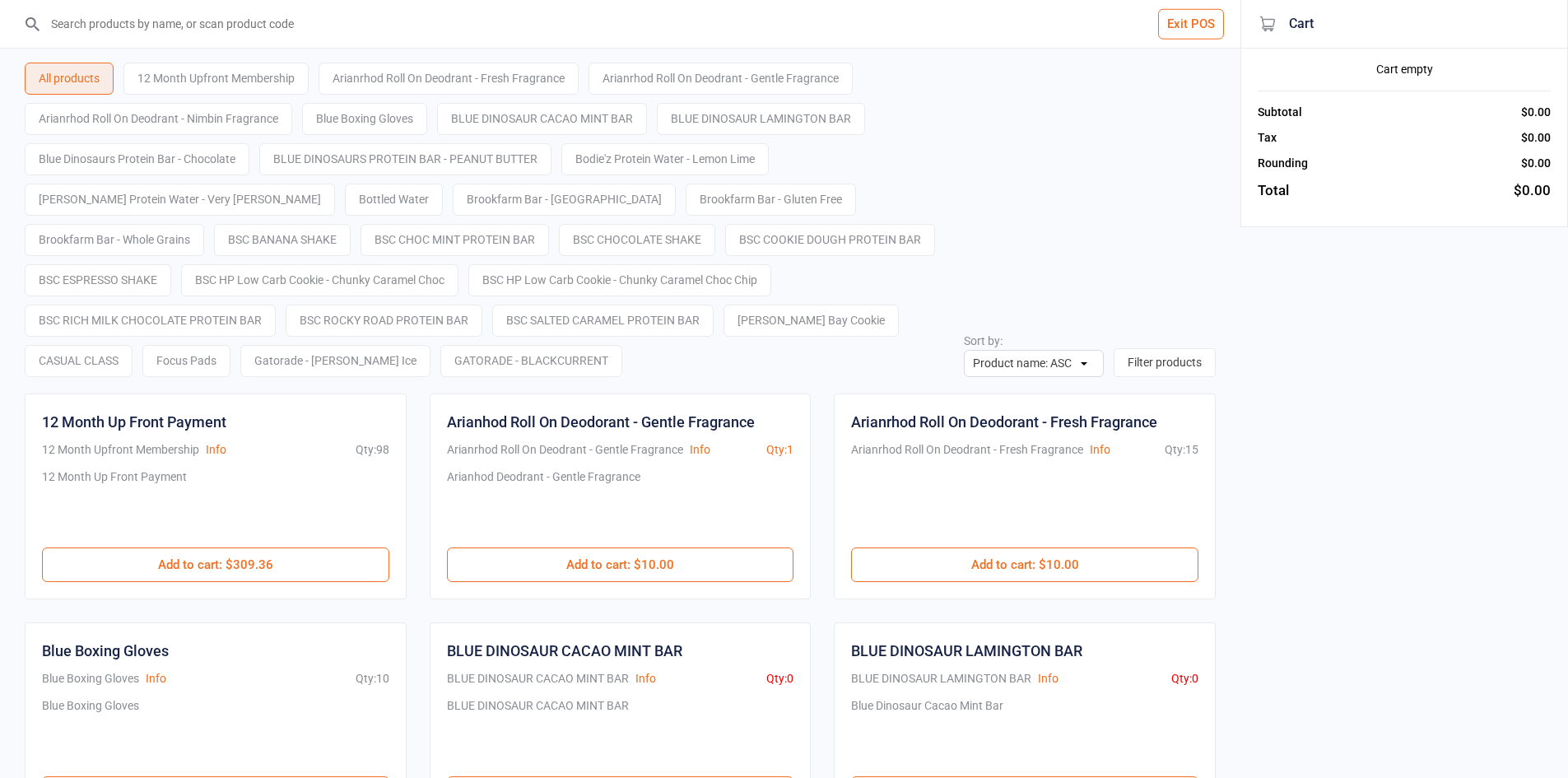
click at [1221, 18] on button "Exit POS" at bounding box center [1191, 24] width 66 height 30
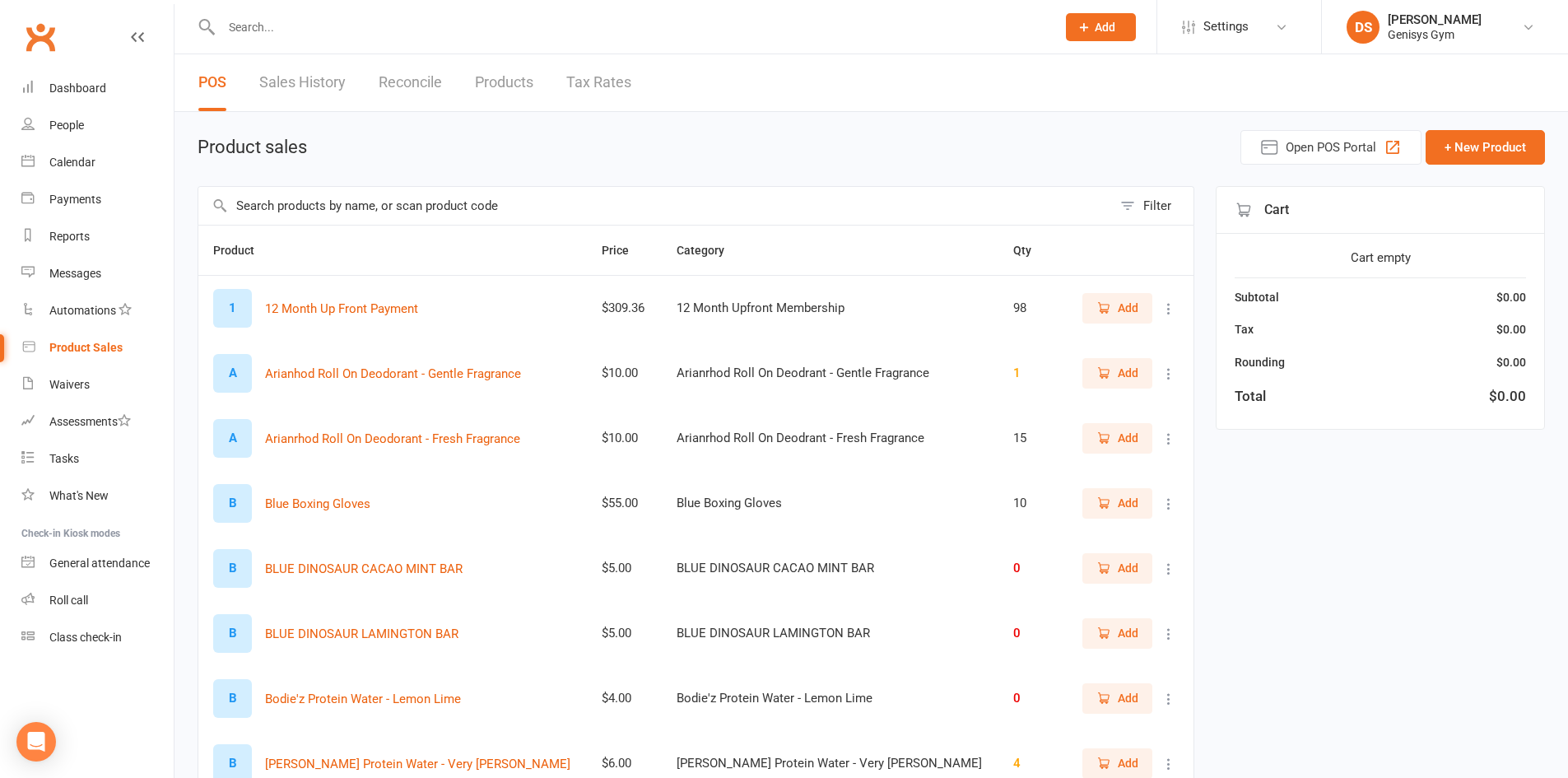
click at [653, 31] on input "text" at bounding box center [631, 27] width 828 height 23
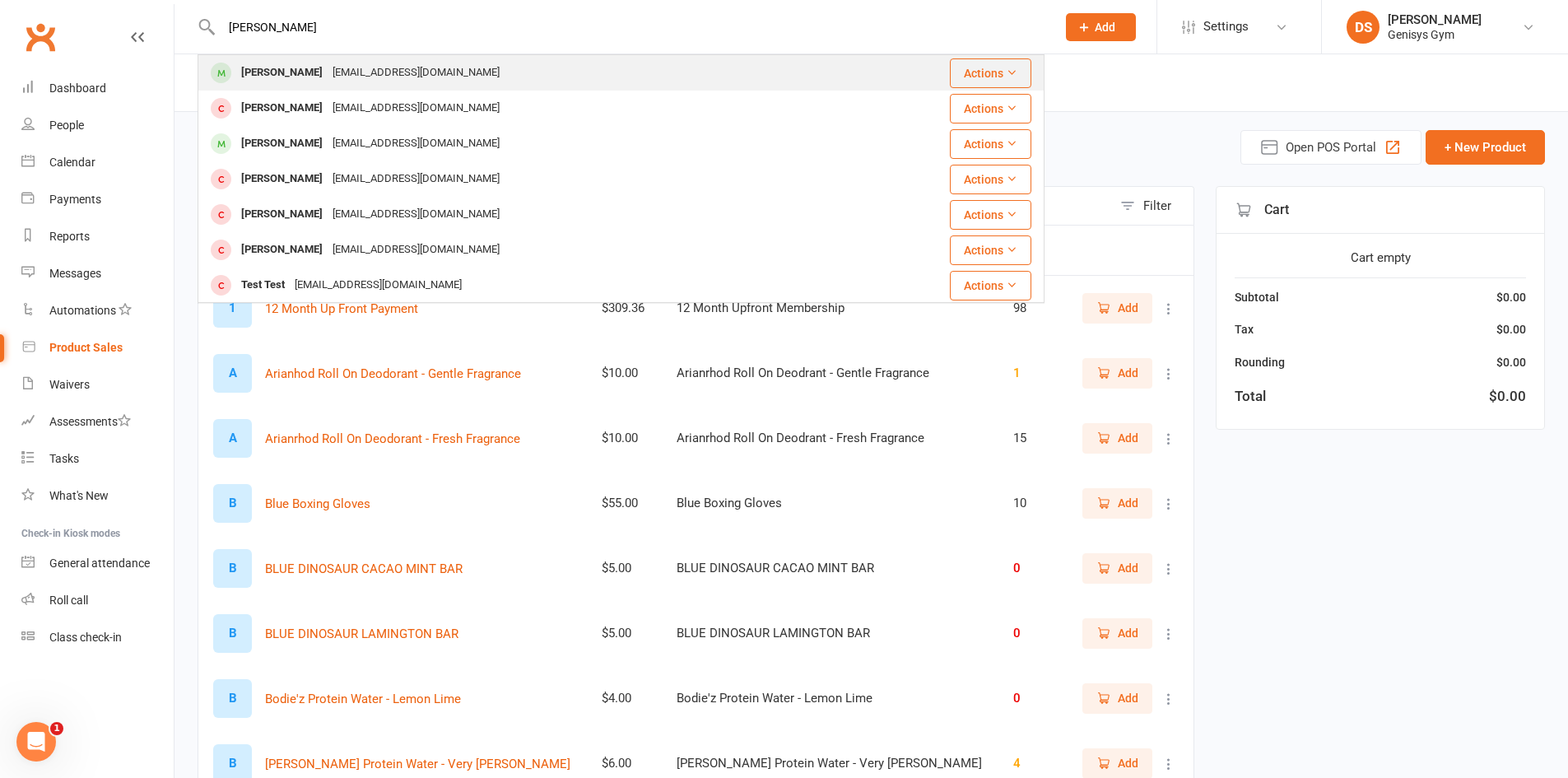
type input "manesh"
click at [426, 74] on div "pillay-69@hotmail.com" at bounding box center [416, 72] width 177 height 23
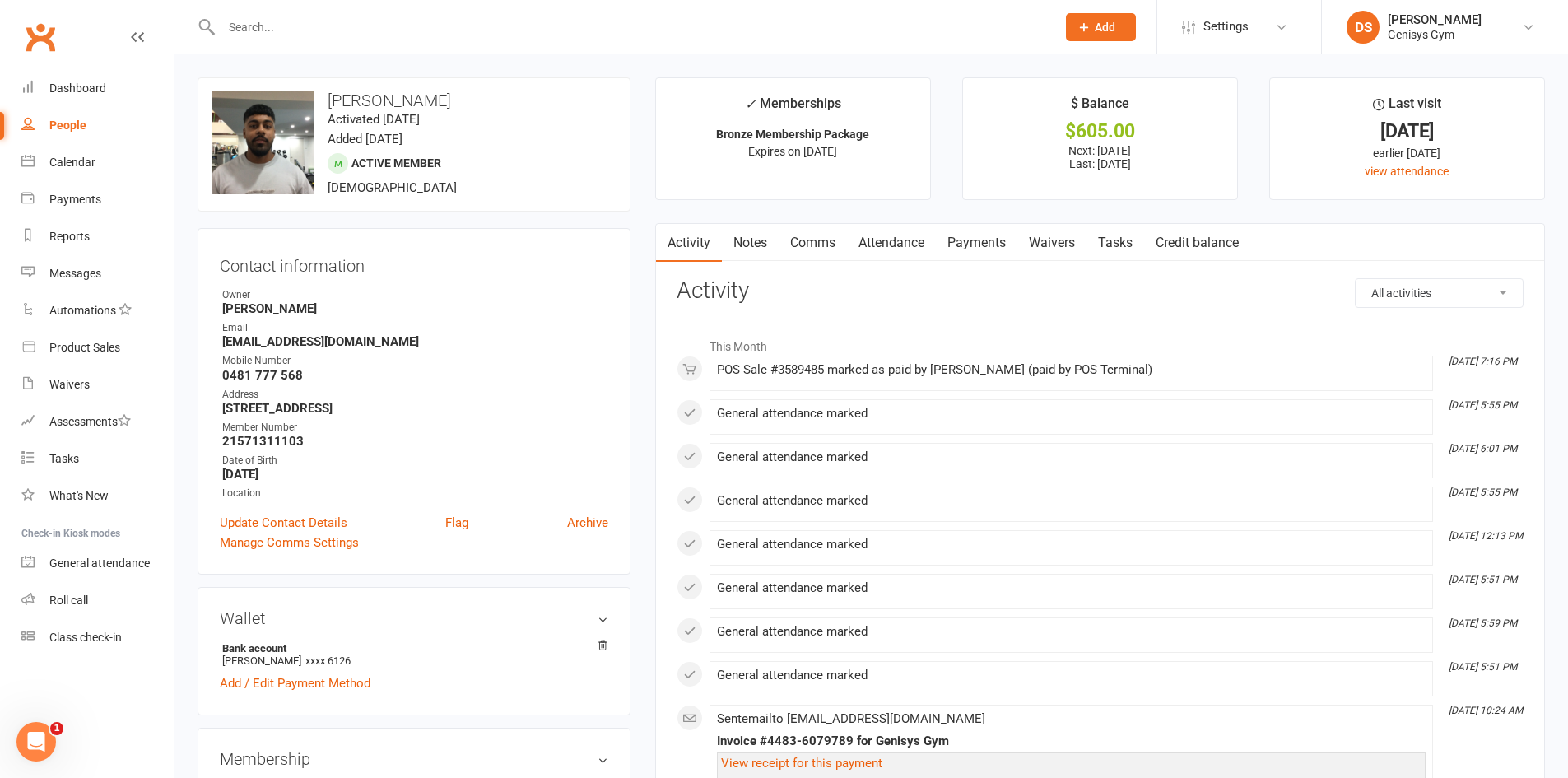
click at [976, 244] on link "Payments" at bounding box center [976, 243] width 82 height 38
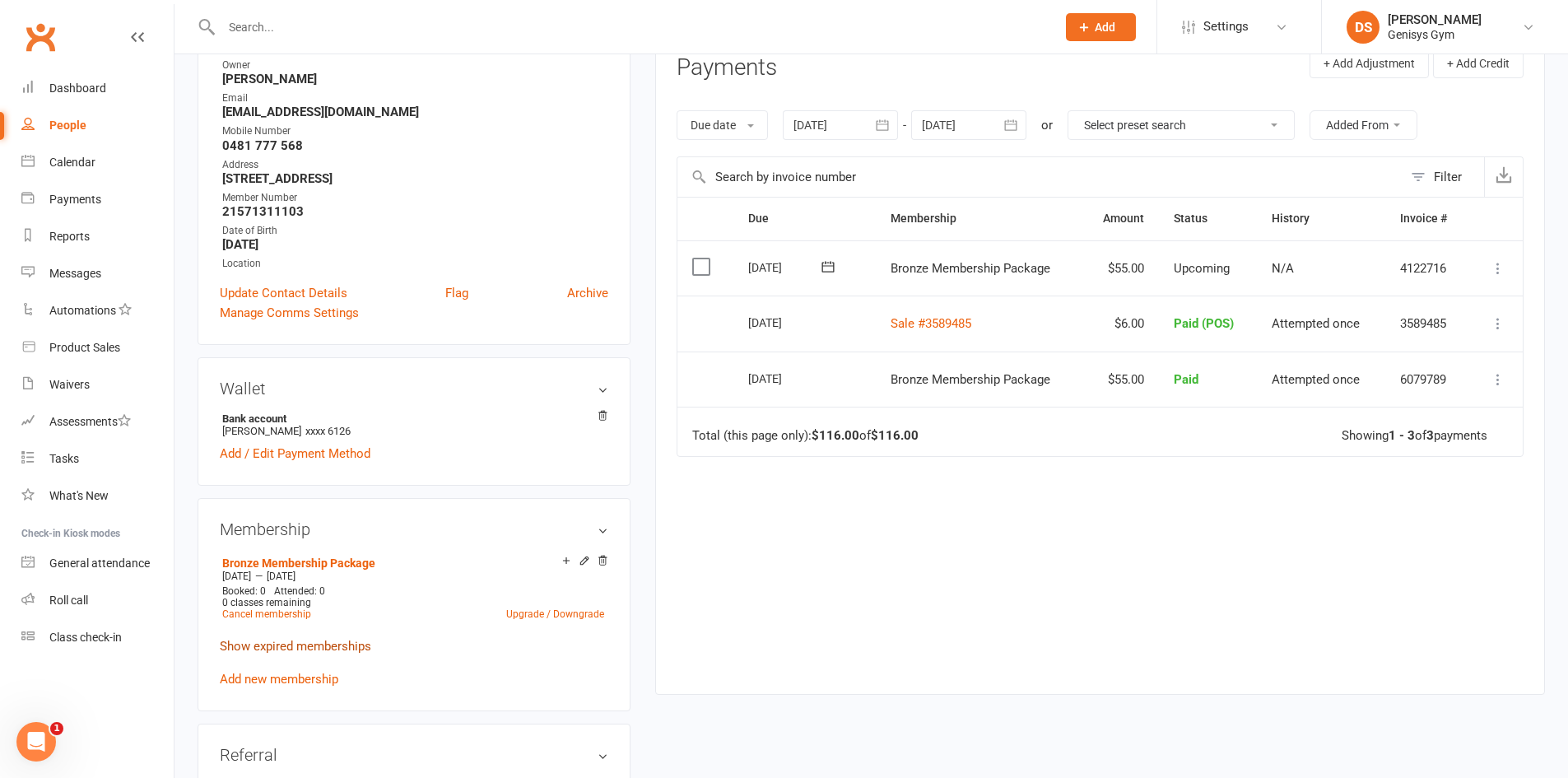
scroll to position [247, 0]
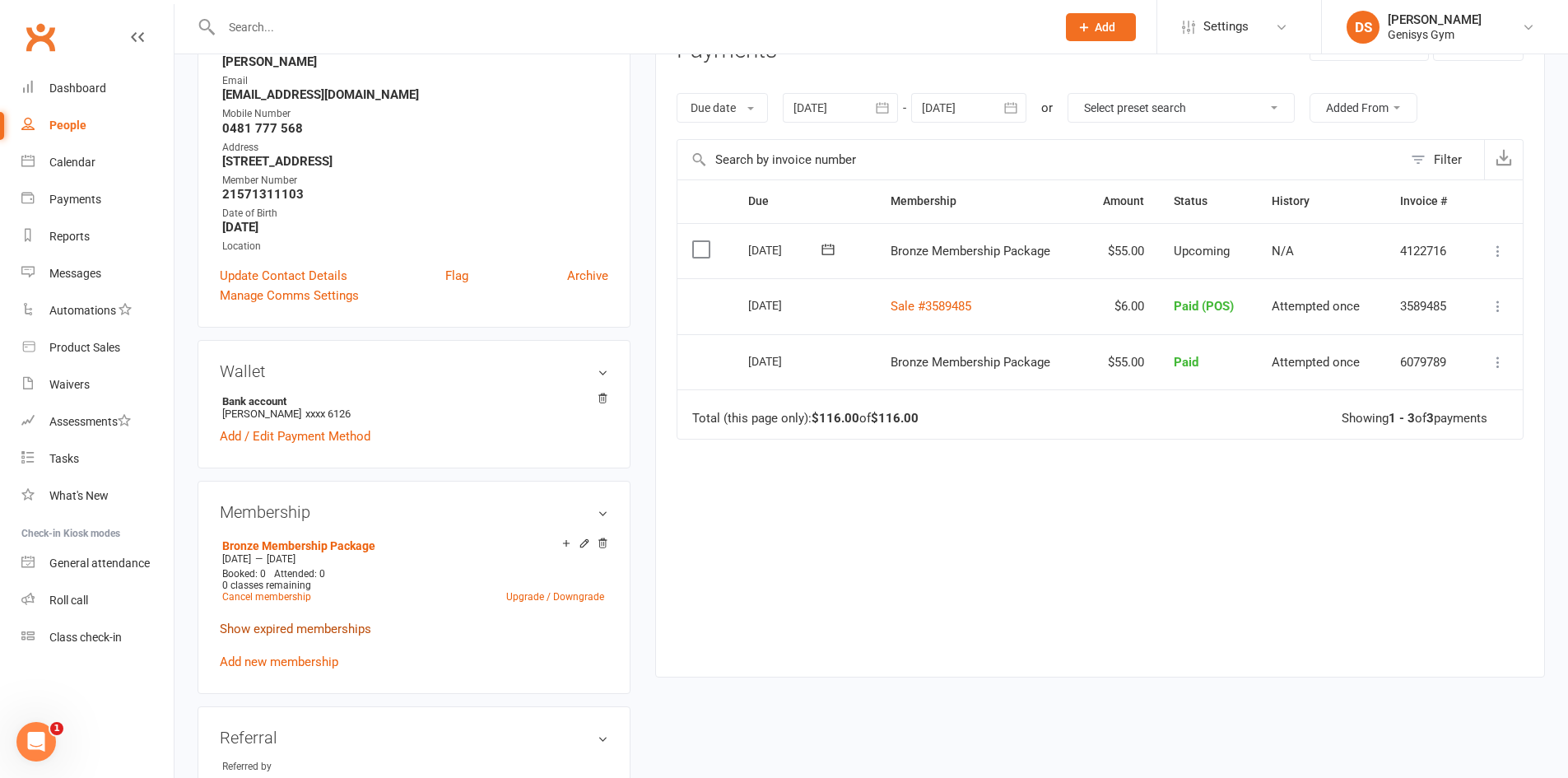
click at [307, 628] on link "Show expired memberships" at bounding box center [295, 629] width 151 height 15
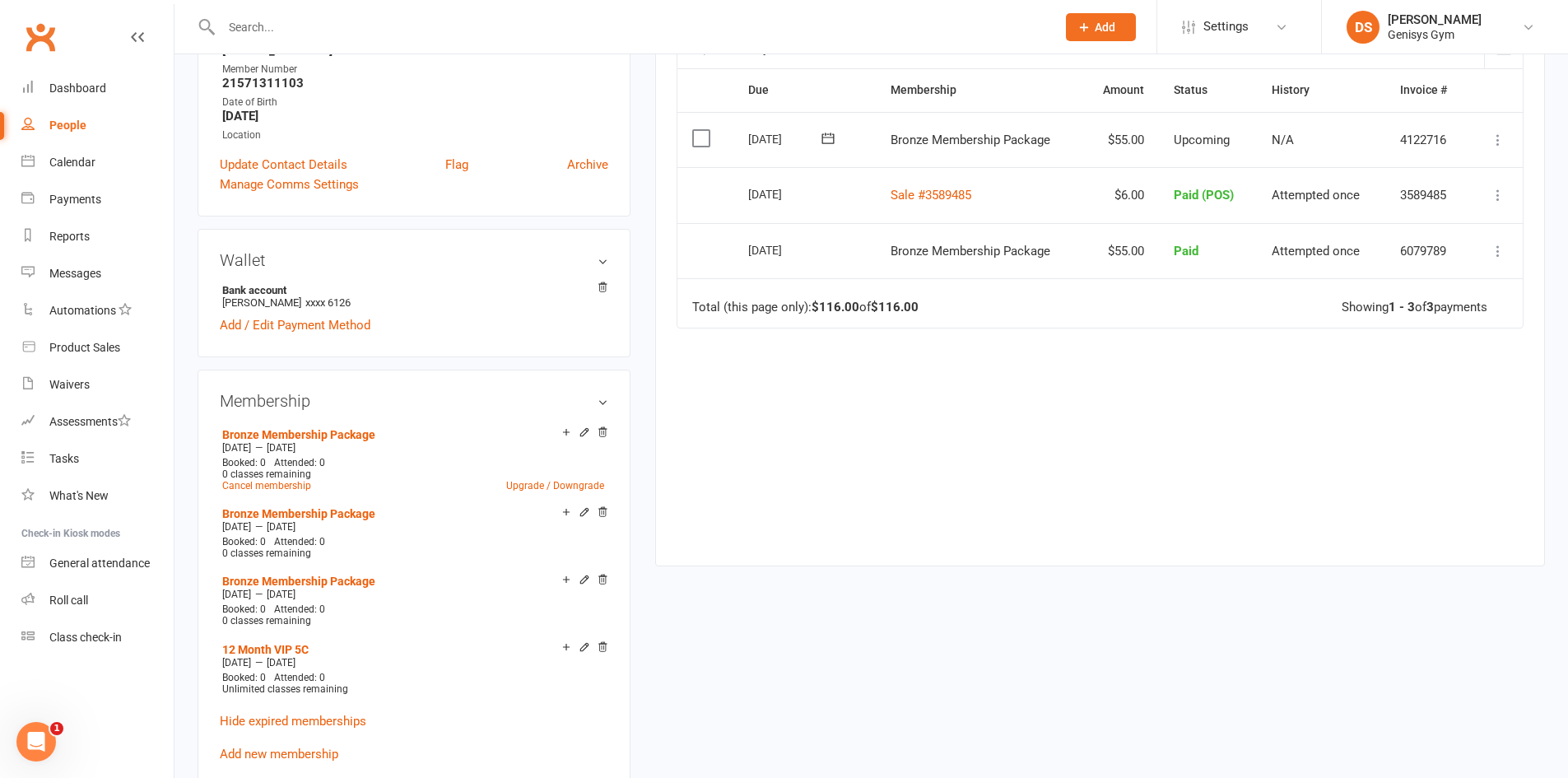
scroll to position [329, 0]
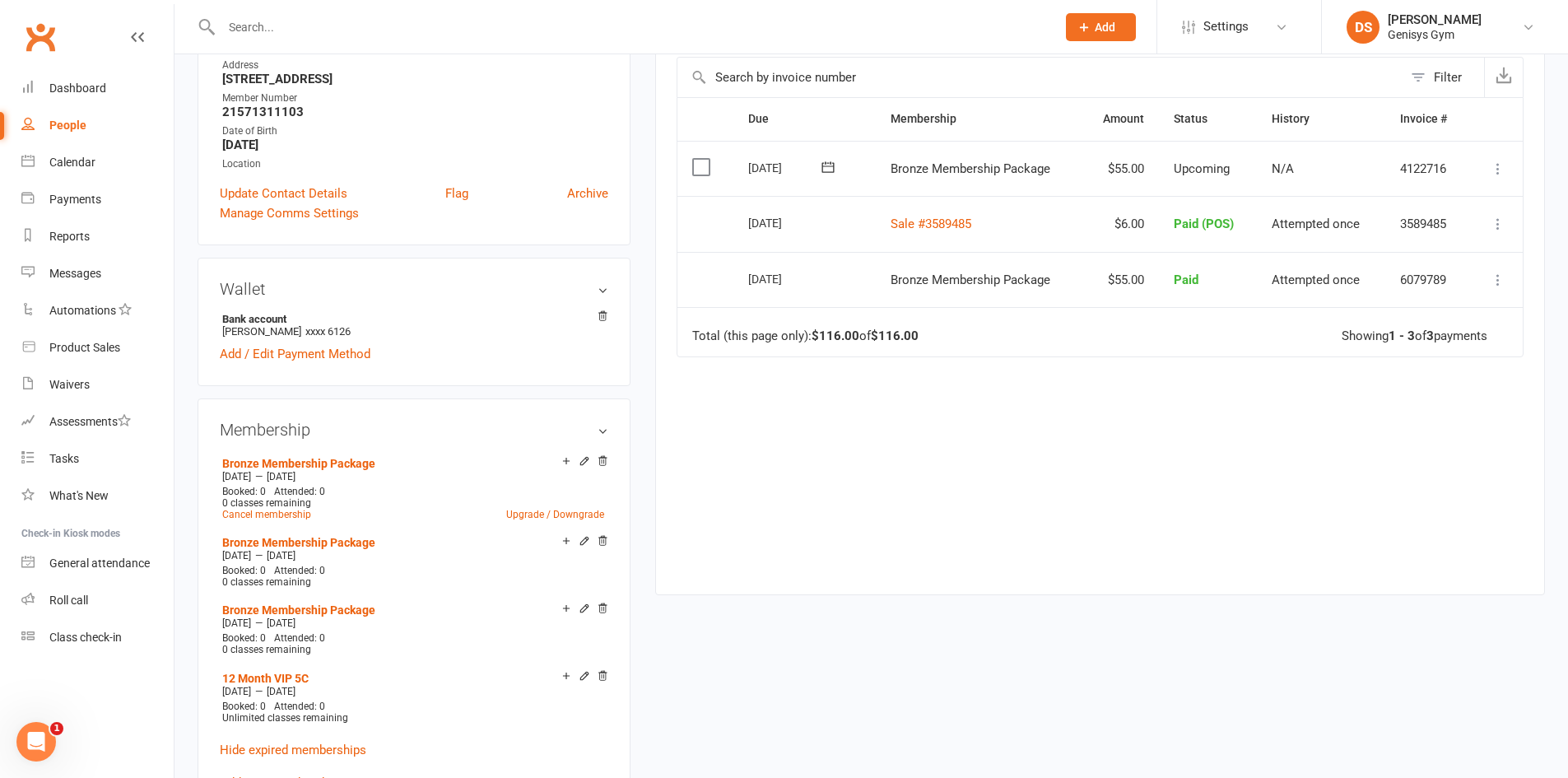
click at [295, 38] on div at bounding box center [621, 26] width 847 height 53
click at [296, 25] on input "text" at bounding box center [631, 27] width 828 height 23
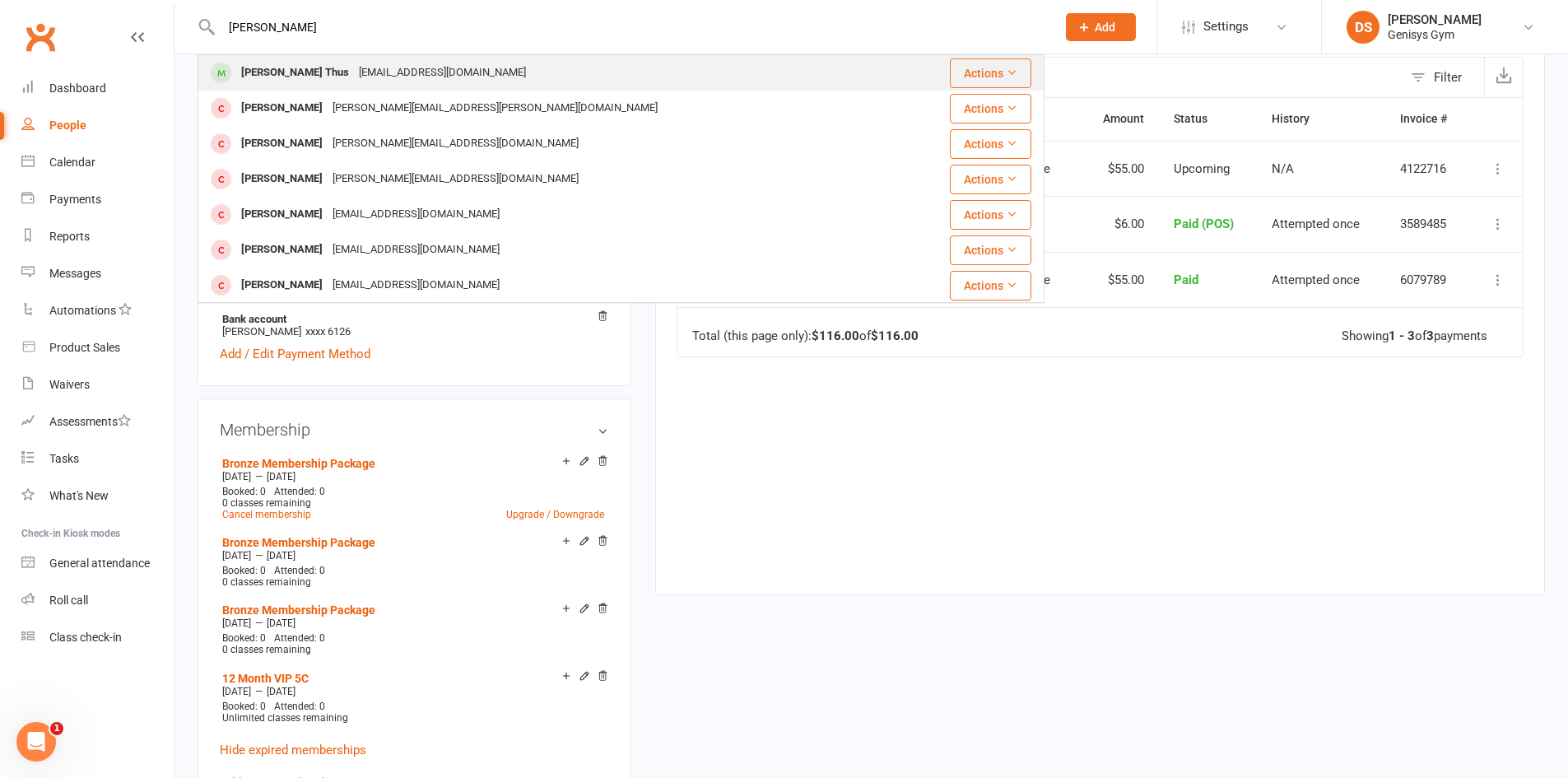
type input "jesse"
click at [354, 66] on div "jessethus@gmail.com" at bounding box center [442, 72] width 177 height 23
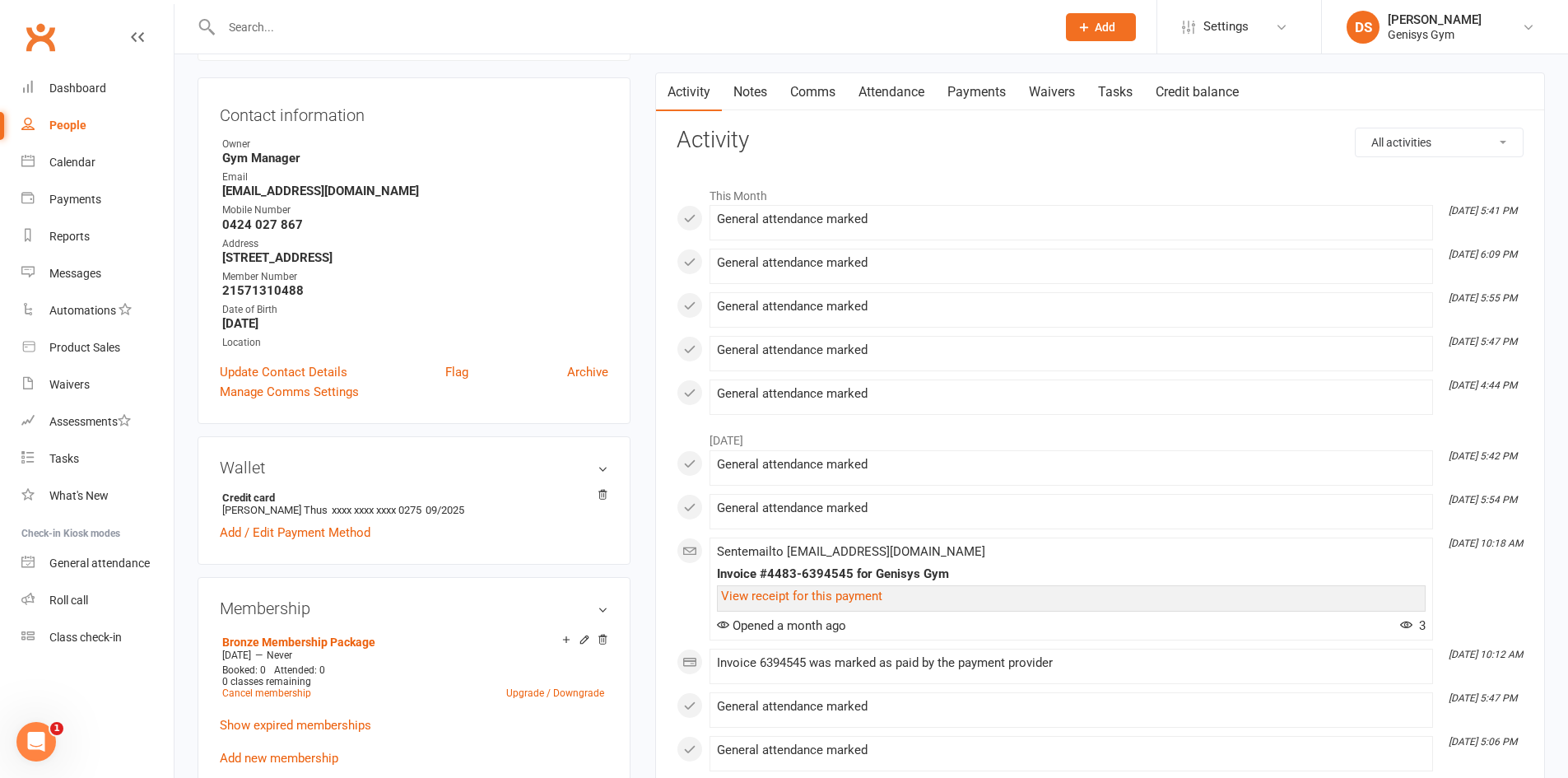
scroll to position [329, 0]
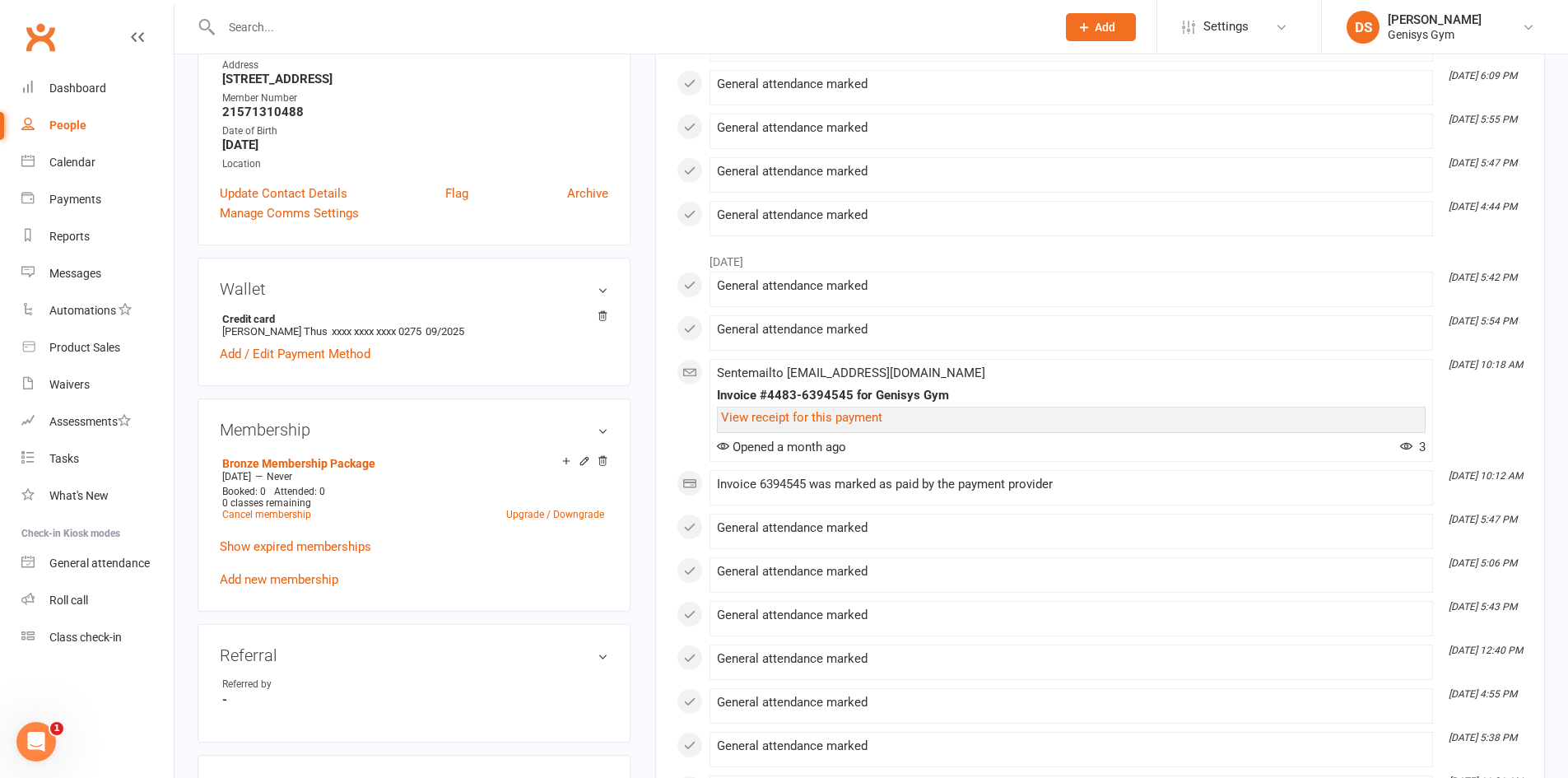
click at [291, 553] on p "Show expired memberships" at bounding box center [414, 546] width 389 height 20
click at [292, 551] on link "Show expired memberships" at bounding box center [295, 546] width 151 height 15
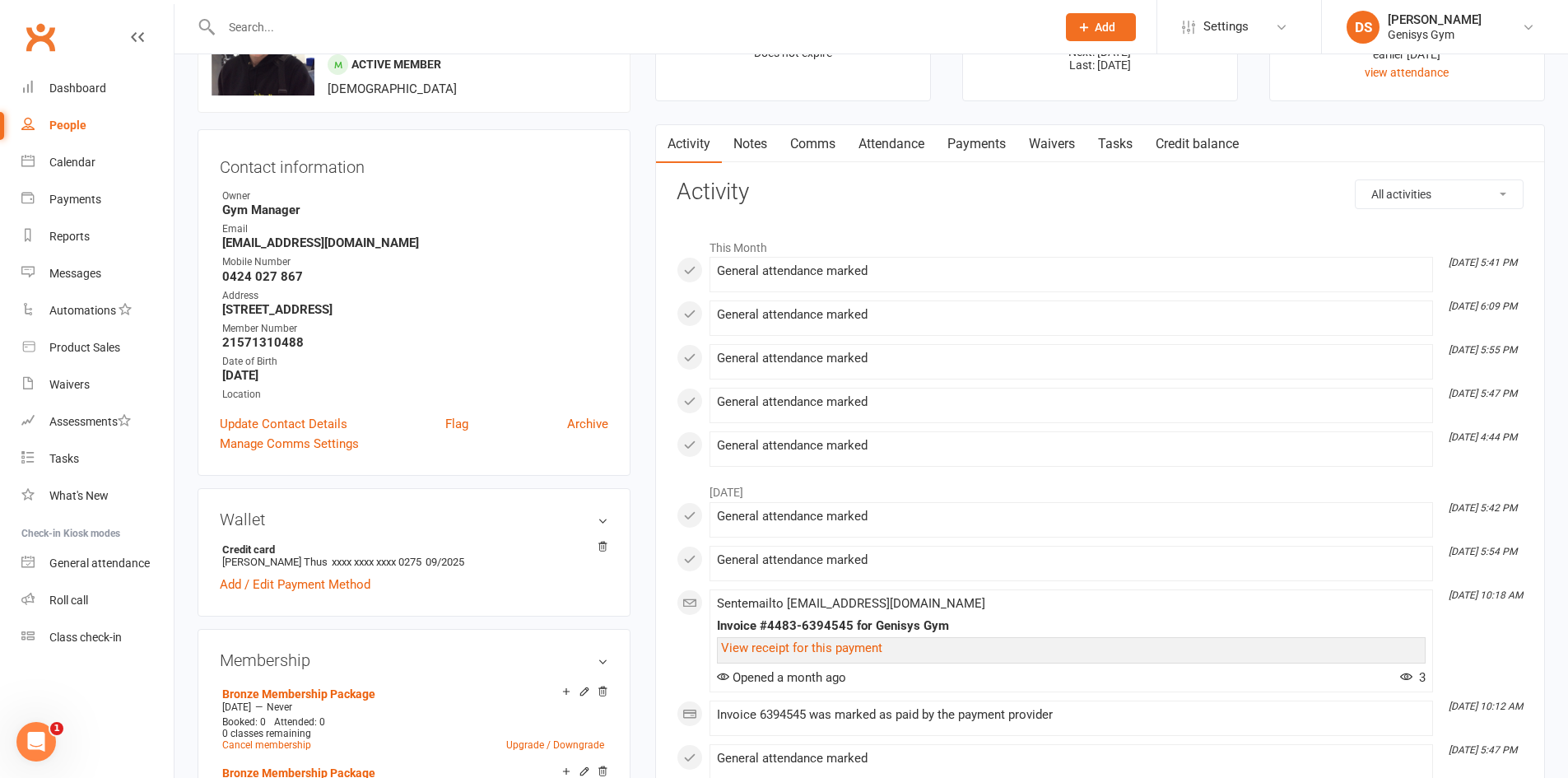
scroll to position [83, 0]
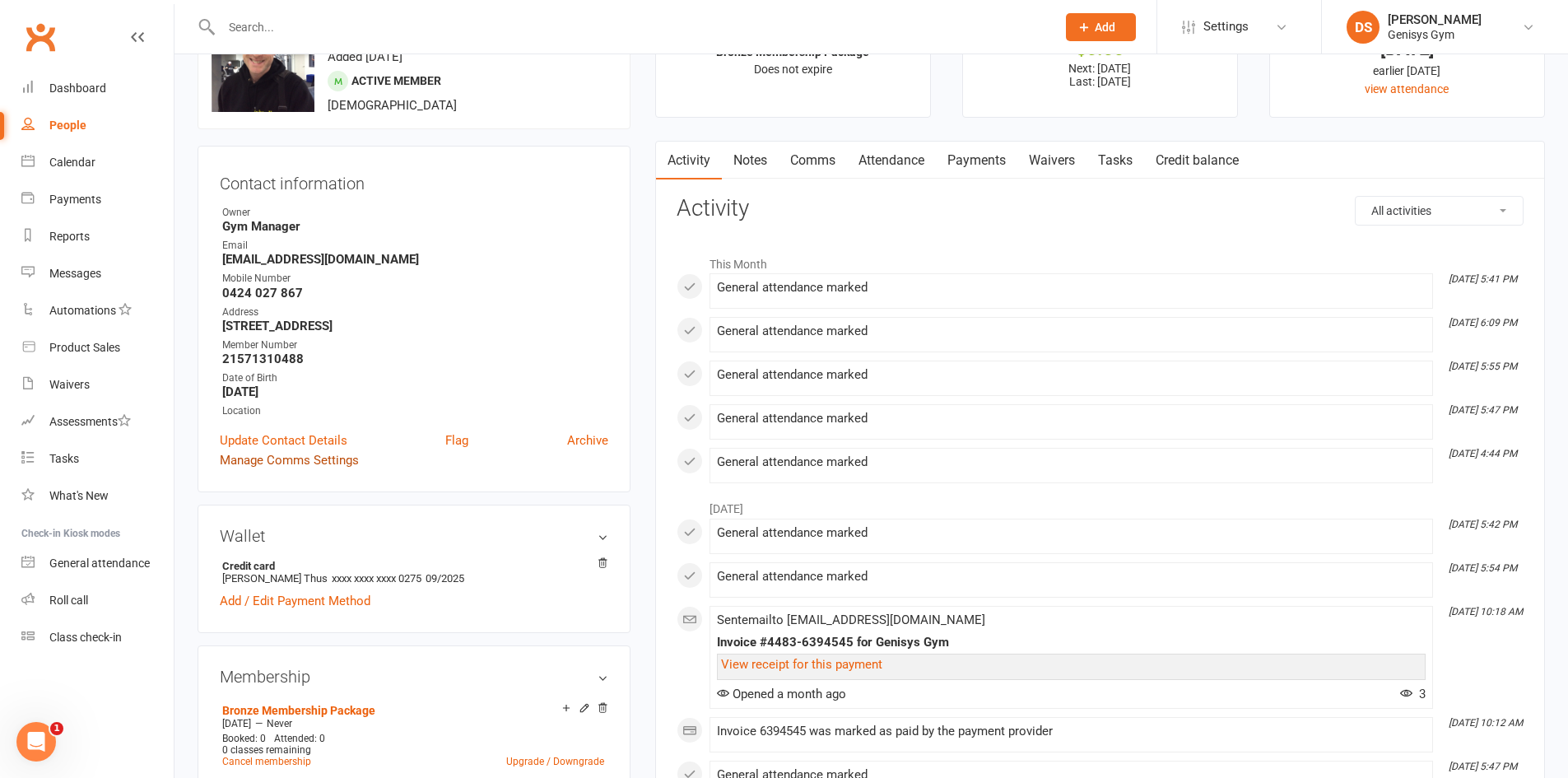
click at [322, 459] on link "Manage Comms Settings" at bounding box center [289, 460] width 139 height 20
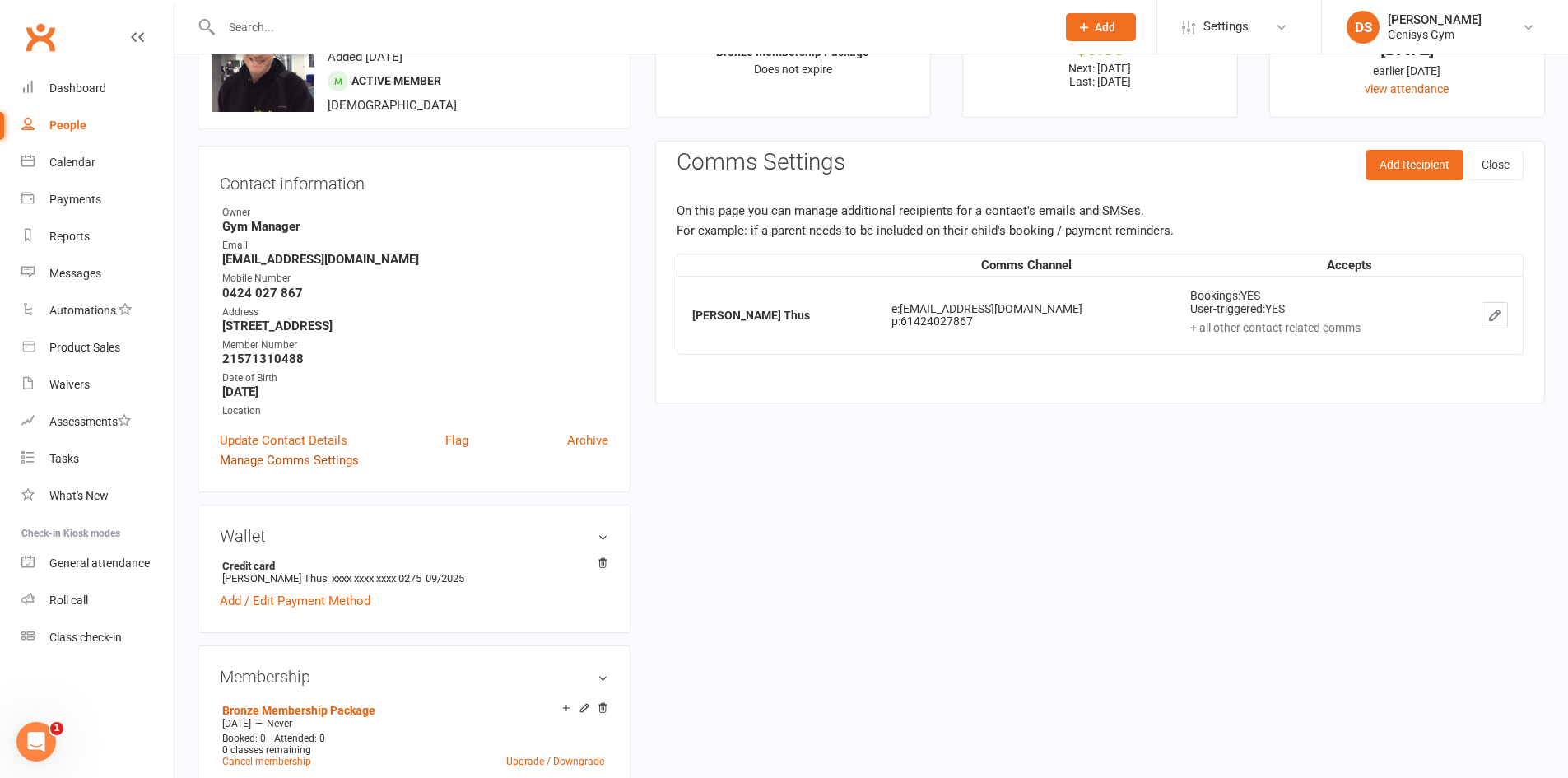
scroll to position [141, 0]
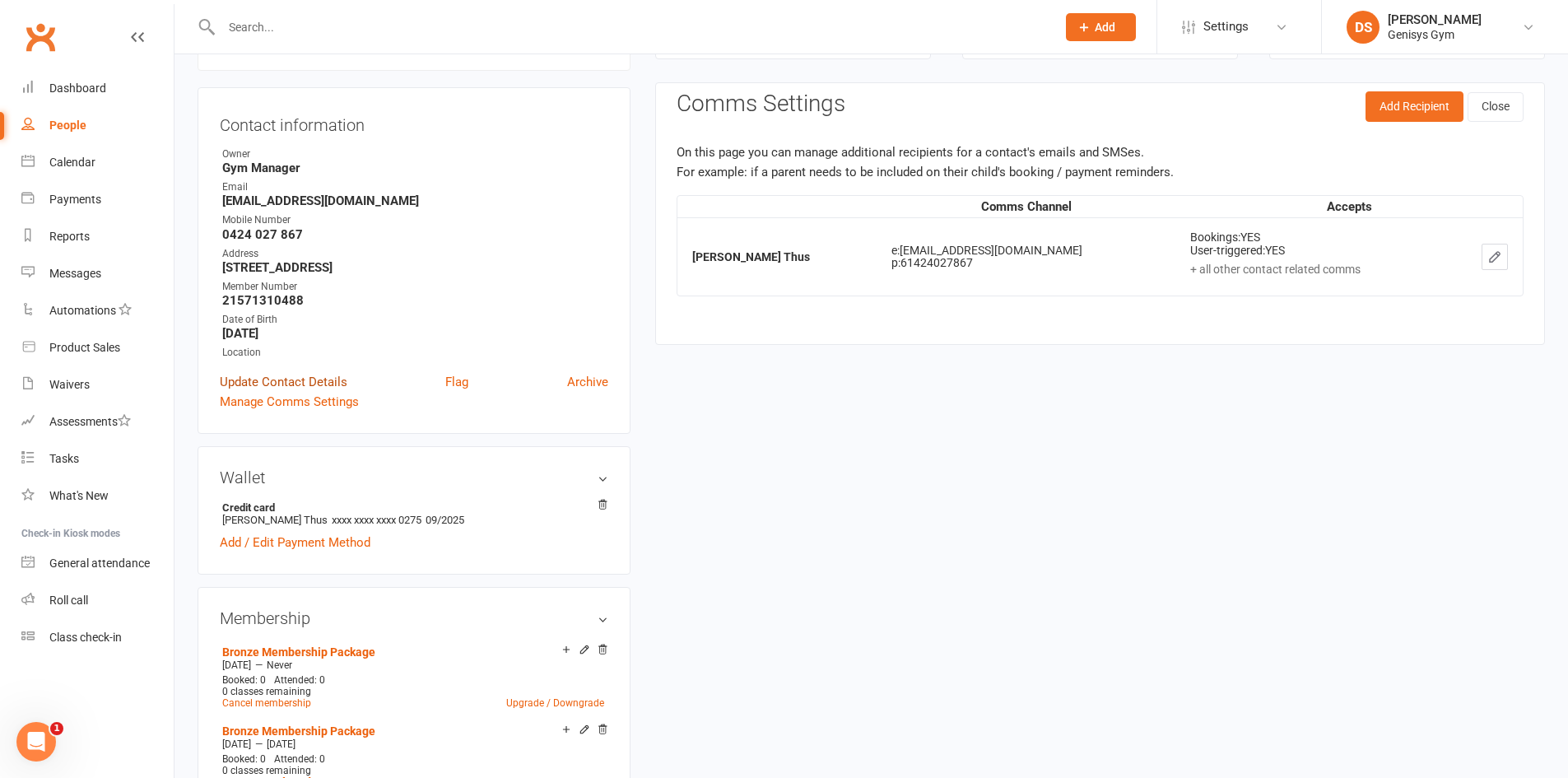
click at [314, 378] on link "Update Contact Details" at bounding box center [284, 381] width 128 height 20
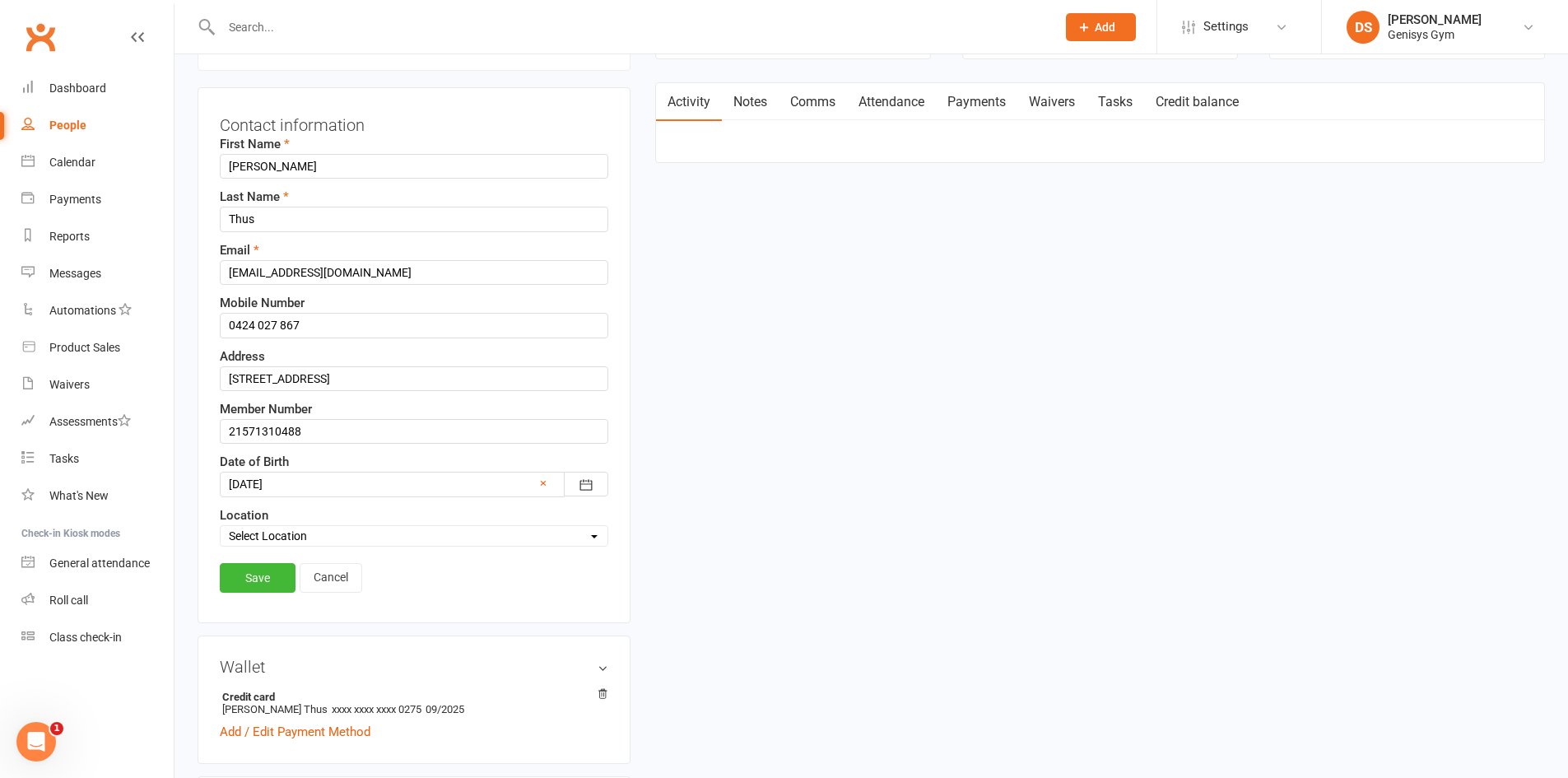
scroll to position [77, 0]
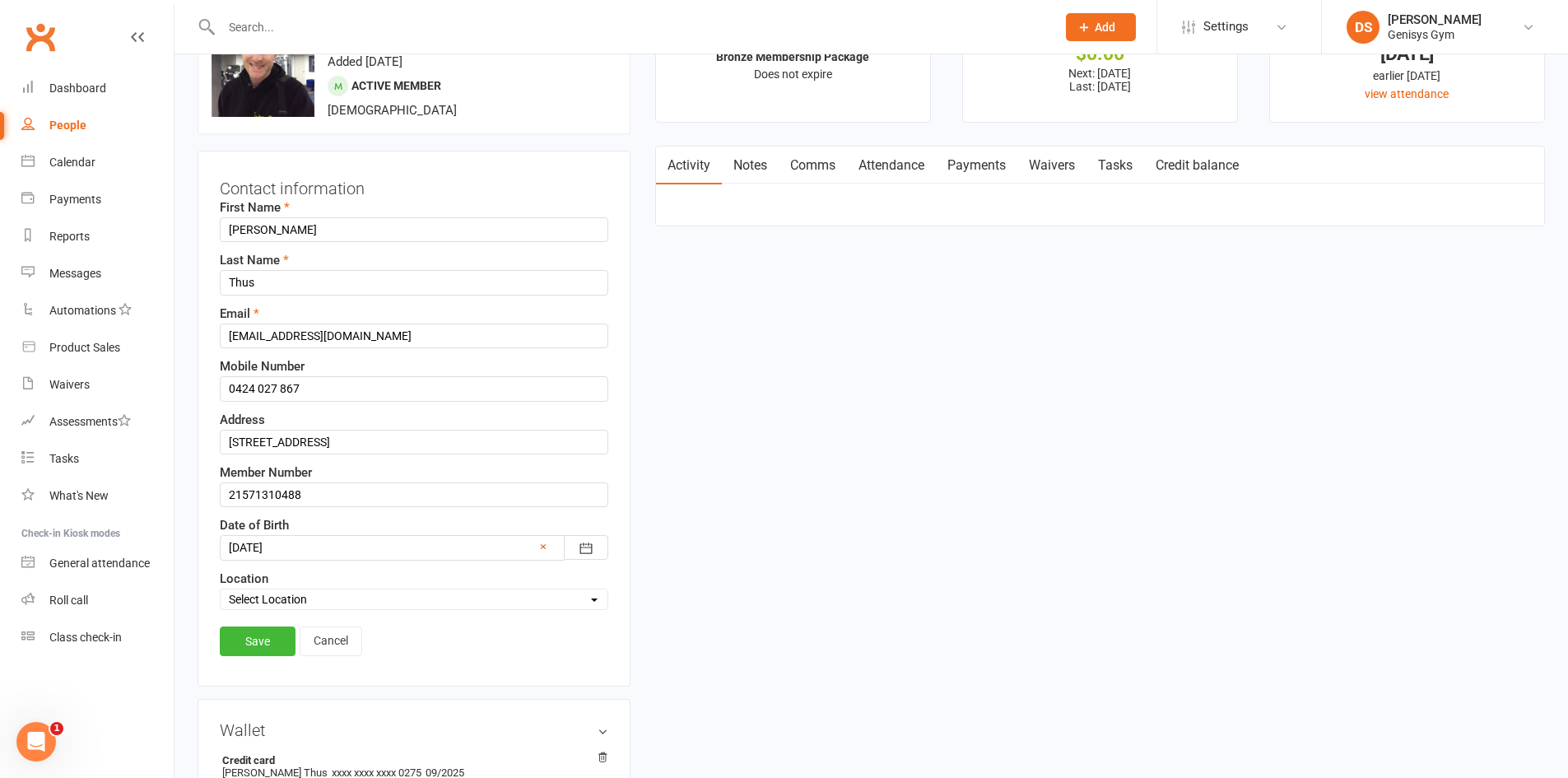
click at [282, 267] on label "Last Name" at bounding box center [254, 260] width 69 height 20
click at [306, 443] on input "2 Tamba Place Port Hacking 2229" at bounding box center [414, 442] width 389 height 24
type input "47 Yowie Ave Caringbah South"
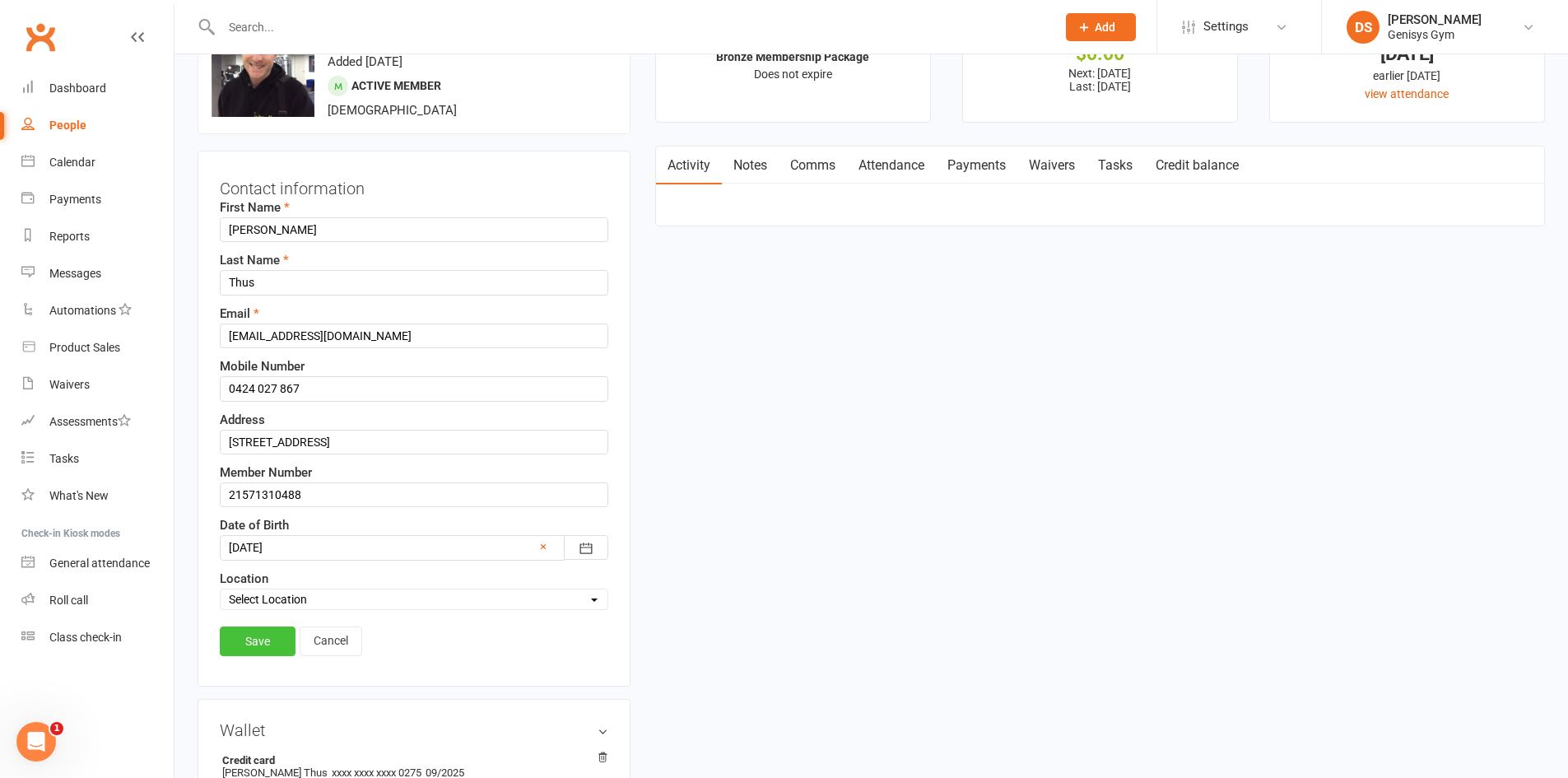
click at [270, 640] on link "Save" at bounding box center [257, 641] width 76 height 30
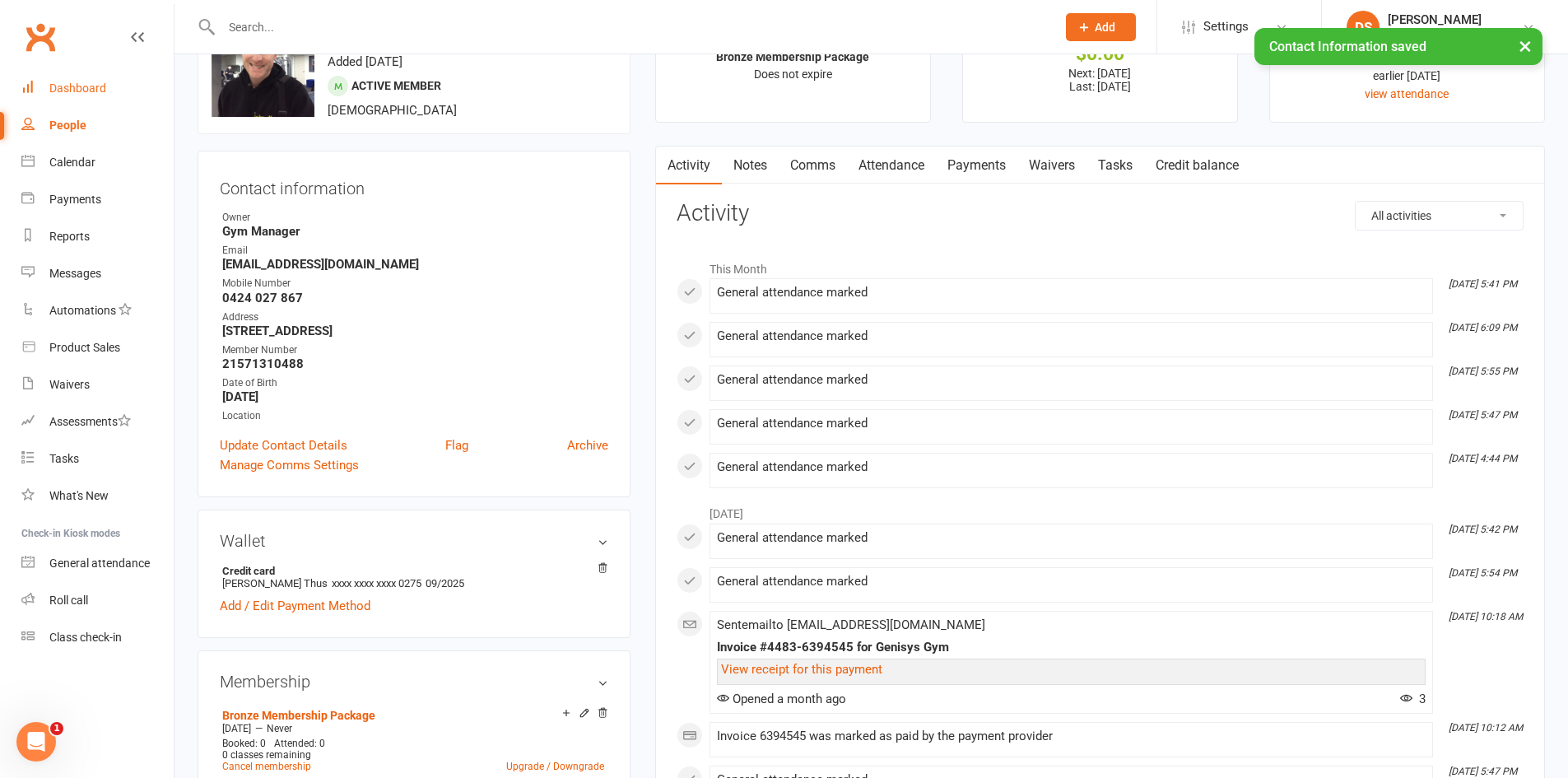
click at [80, 95] on div "Dashboard" at bounding box center [78, 88] width 57 height 13
